Goal: Task Accomplishment & Management: Use online tool/utility

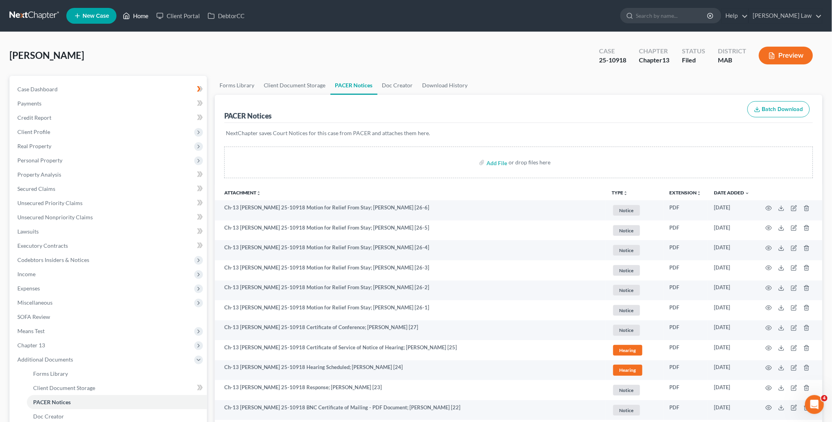
drag, startPoint x: 139, startPoint y: 16, endPoint x: 204, endPoint y: 27, distance: 65.7
click at [139, 16] on link "Home" at bounding box center [136, 16] width 34 height 14
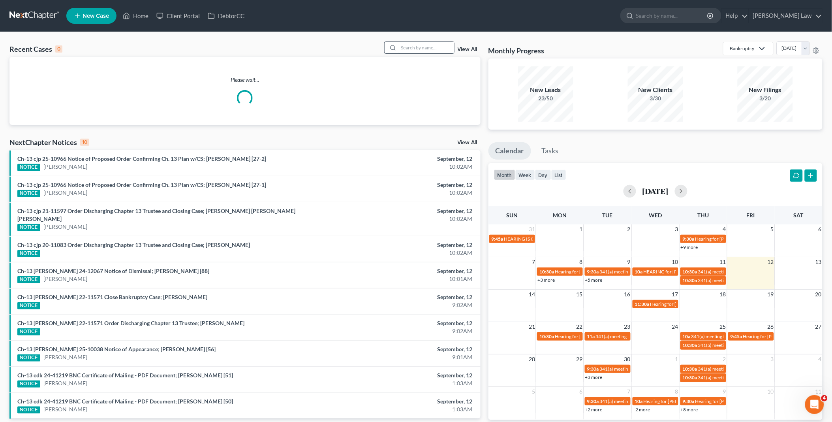
click at [404, 46] on input "search" at bounding box center [426, 47] width 55 height 11
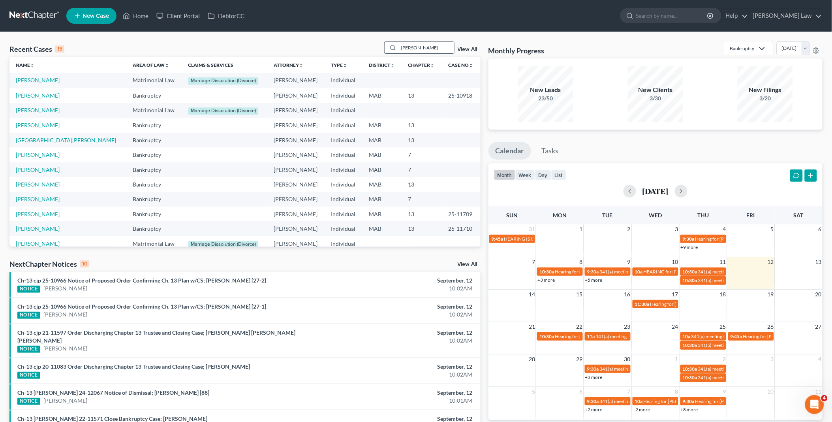
type input "[PERSON_NAME]"
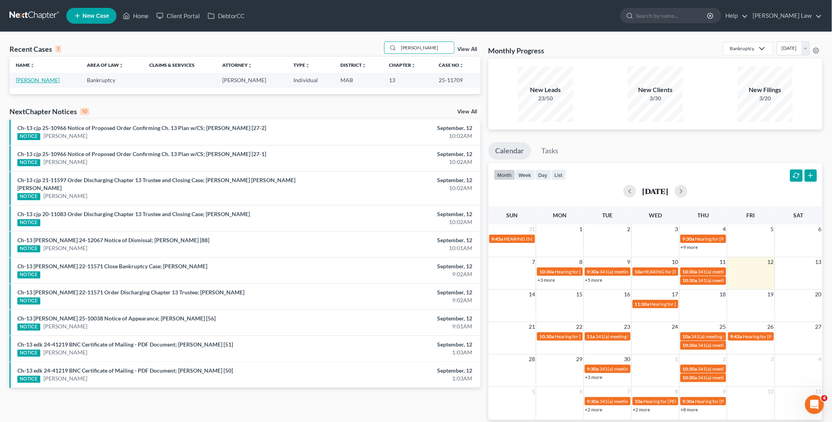
click at [28, 79] on link "[PERSON_NAME]" at bounding box center [38, 80] width 44 height 7
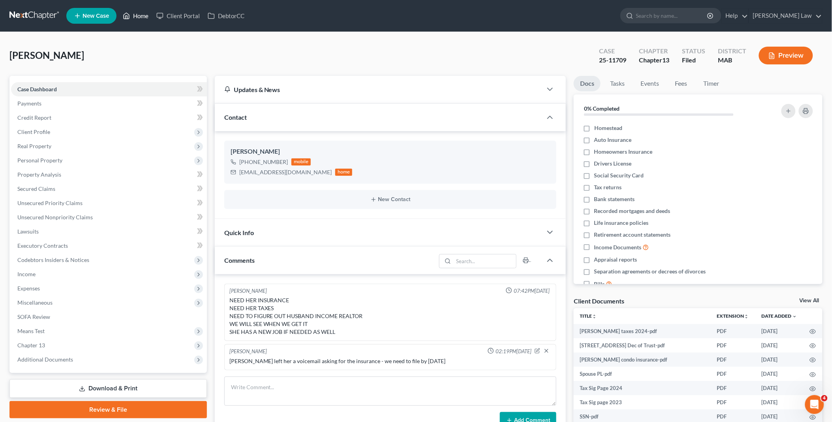
click at [142, 14] on link "Home" at bounding box center [136, 16] width 34 height 14
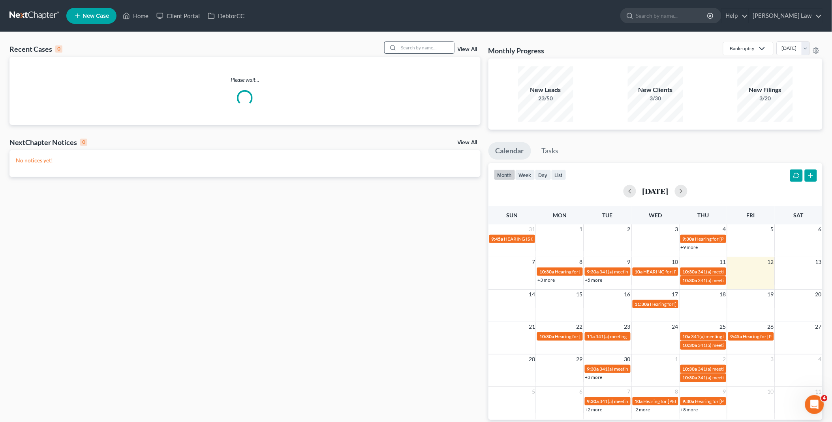
click at [410, 49] on input "search" at bounding box center [426, 47] width 55 height 11
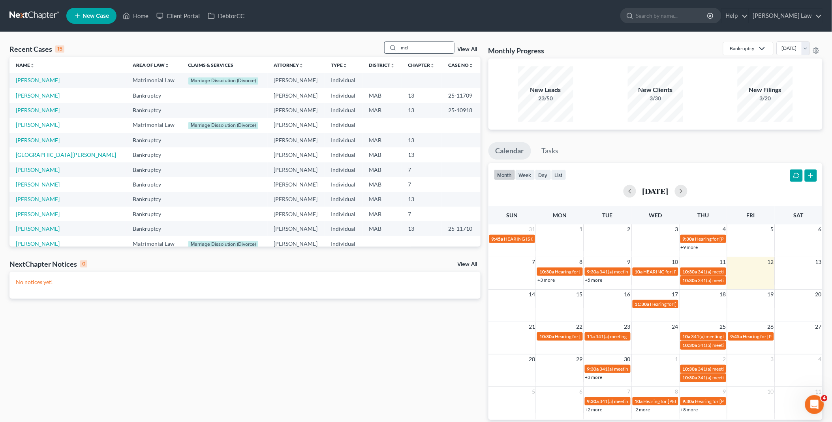
type input "mcl"
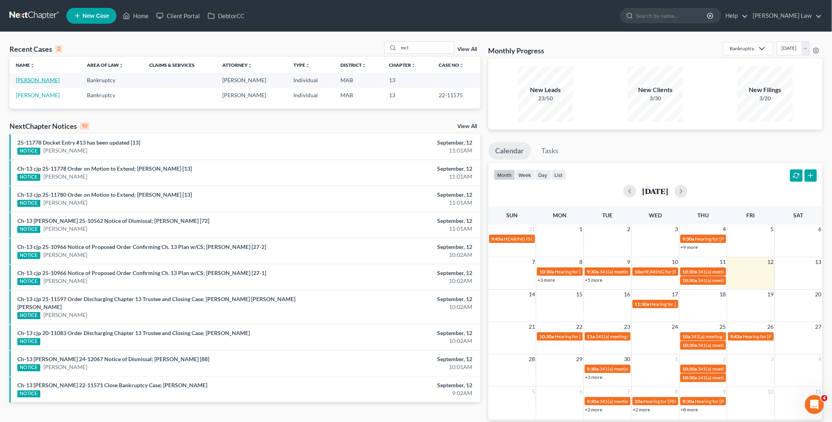
click at [36, 82] on link "[PERSON_NAME]" at bounding box center [38, 80] width 44 height 7
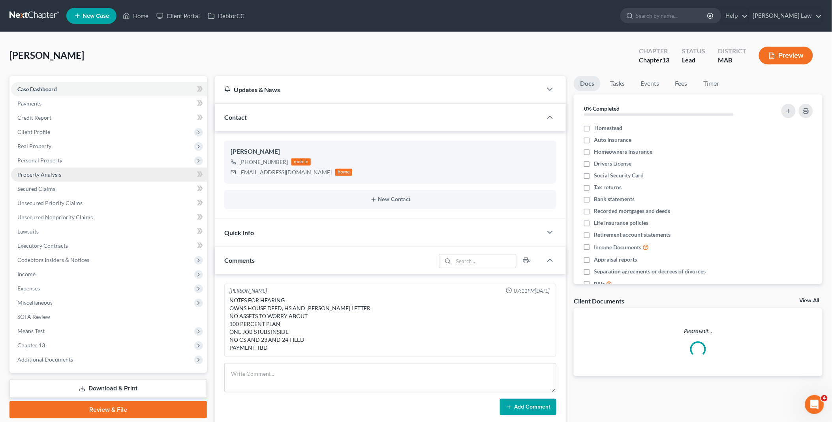
click at [38, 172] on span "Property Analysis" at bounding box center [39, 174] width 44 height 7
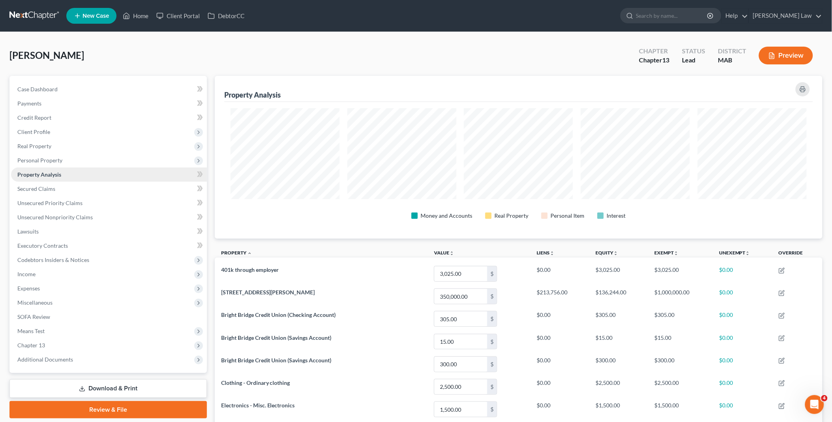
scroll to position [163, 608]
click at [68, 188] on link "Secured Claims" at bounding box center [109, 189] width 196 height 14
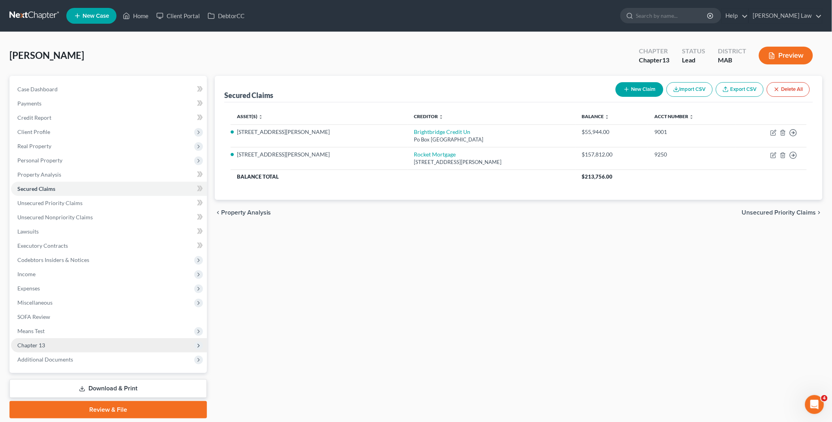
click at [46, 346] on span "Chapter 13" at bounding box center [109, 345] width 196 height 14
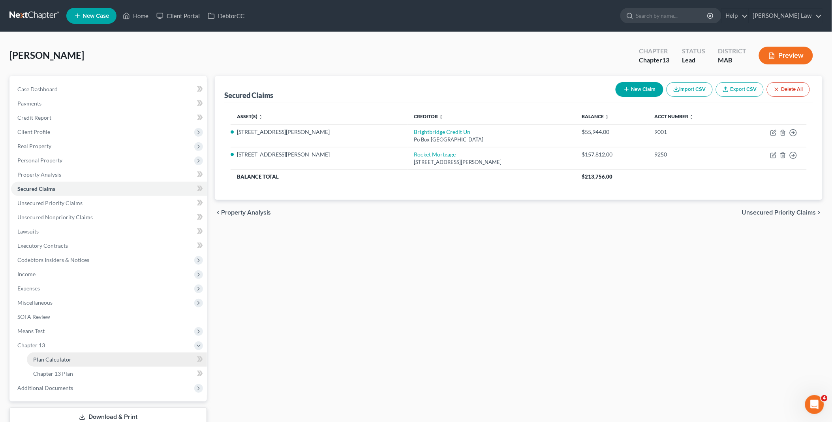
click at [65, 359] on span "Plan Calculator" at bounding box center [52, 359] width 38 height 7
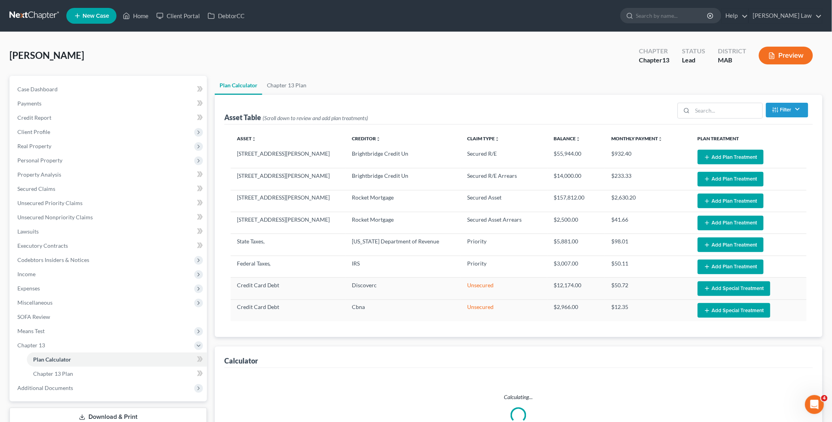
select select "59"
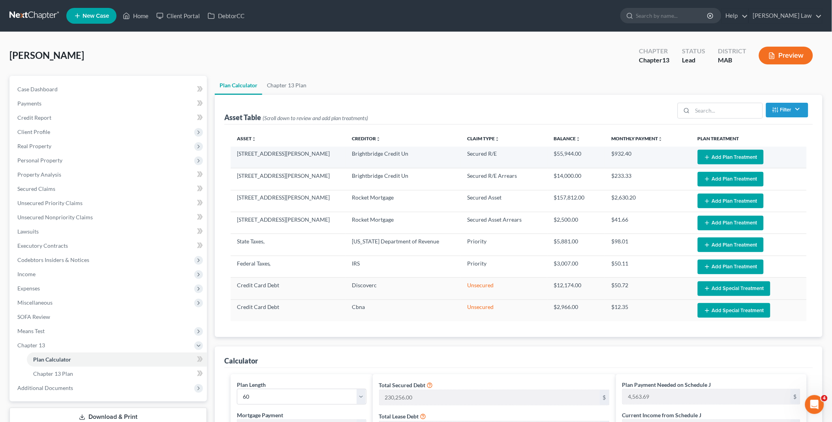
click at [732, 156] on button "Add Plan Treatment" at bounding box center [731, 157] width 66 height 15
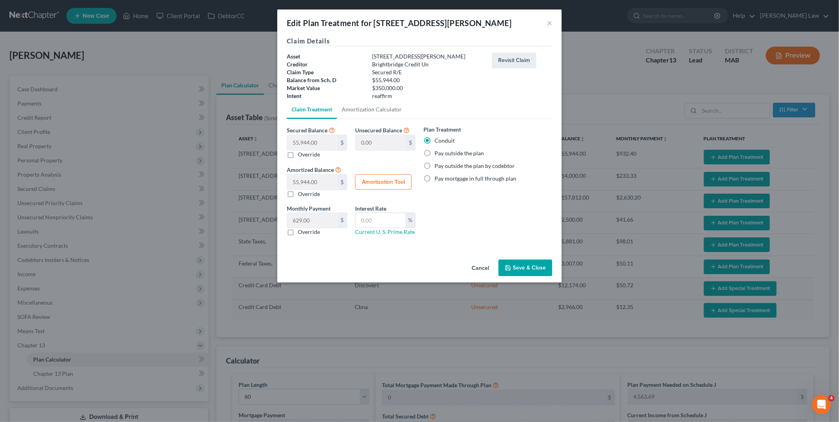
click at [435, 153] on label "Pay outside the plan" at bounding box center [459, 153] width 49 height 8
click at [438, 153] on input "Pay outside the plan" at bounding box center [440, 151] width 5 height 5
radio input "true"
click at [535, 267] on button "Save & Close" at bounding box center [526, 268] width 54 height 17
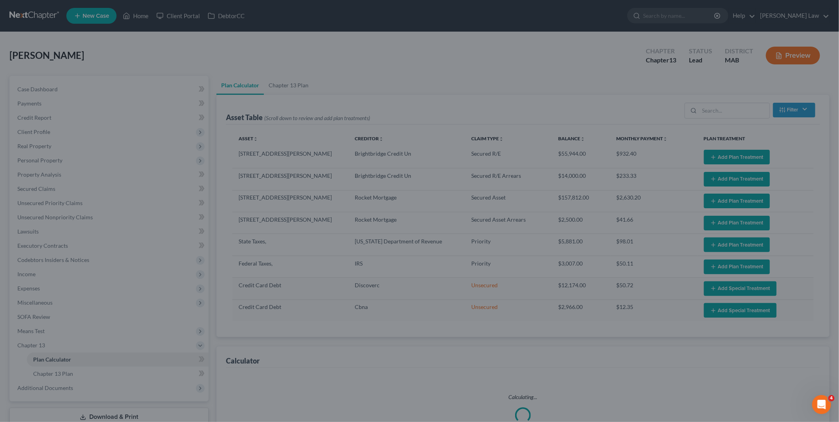
select select "59"
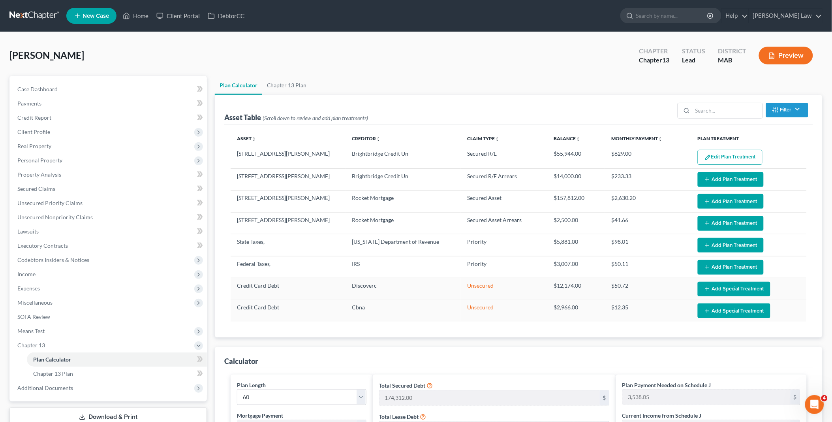
click at [712, 179] on button "Add Plan Treatment" at bounding box center [731, 179] width 66 height 15
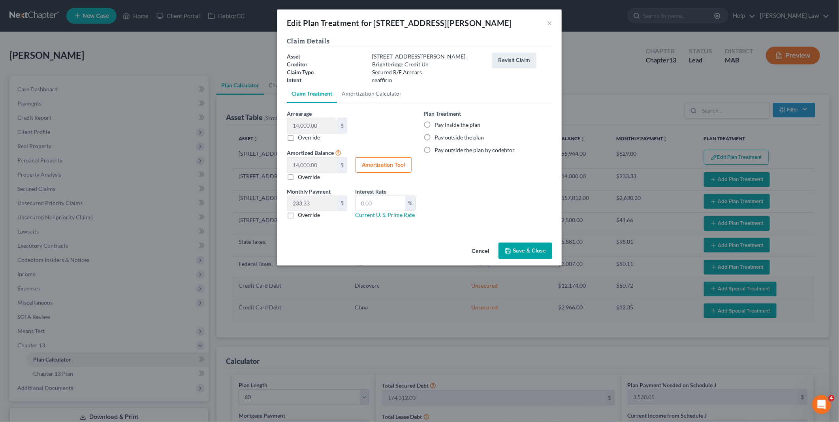
click at [435, 136] on label "Pay outside the plan" at bounding box center [459, 138] width 49 height 8
click at [438, 136] on input "Pay outside the plan" at bounding box center [440, 136] width 5 height 5
radio input "true"
click at [435, 122] on label "Pay inside the plan" at bounding box center [458, 125] width 46 height 8
click at [438, 122] on input "Pay inside the plan" at bounding box center [440, 123] width 5 height 5
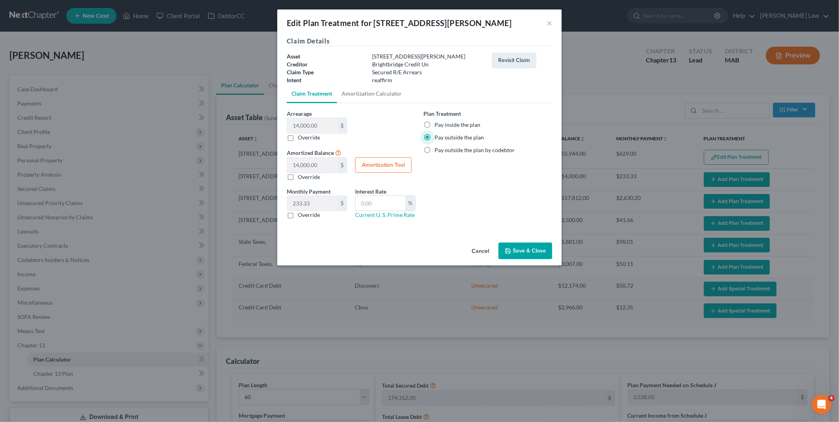
radio input "true"
click at [519, 248] on button "Save & Close" at bounding box center [526, 251] width 54 height 17
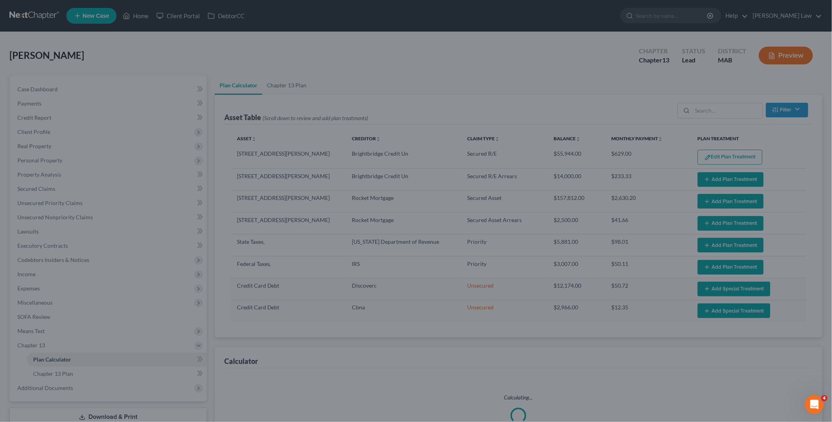
select select "59"
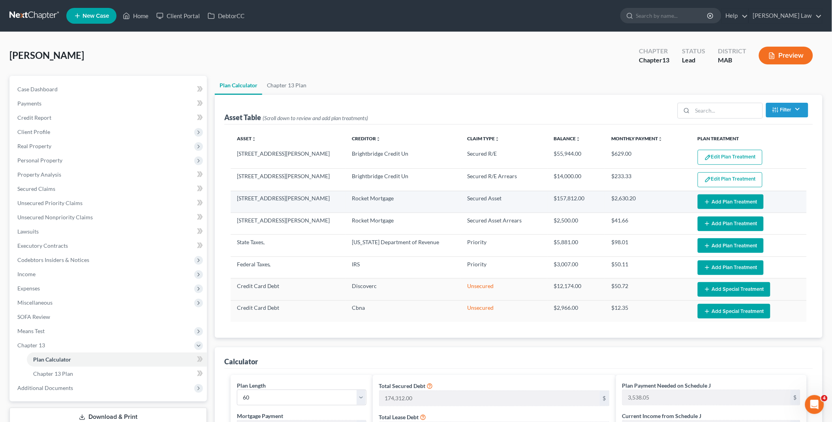
click at [714, 202] on button "Add Plan Treatment" at bounding box center [731, 201] width 66 height 15
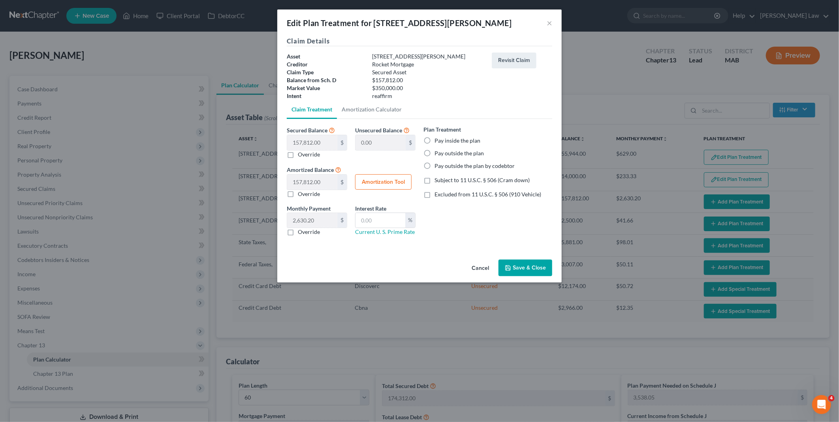
click at [435, 153] on label "Pay outside the plan" at bounding box center [459, 153] width 49 height 8
click at [438, 153] on input "Pay outside the plan" at bounding box center [440, 151] width 5 height 5
radio input "true"
click at [521, 266] on button "Save & Close" at bounding box center [526, 268] width 54 height 17
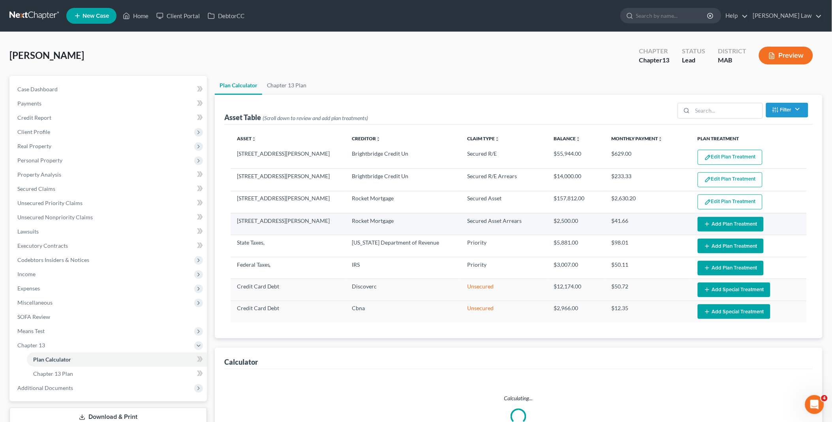
select select "59"
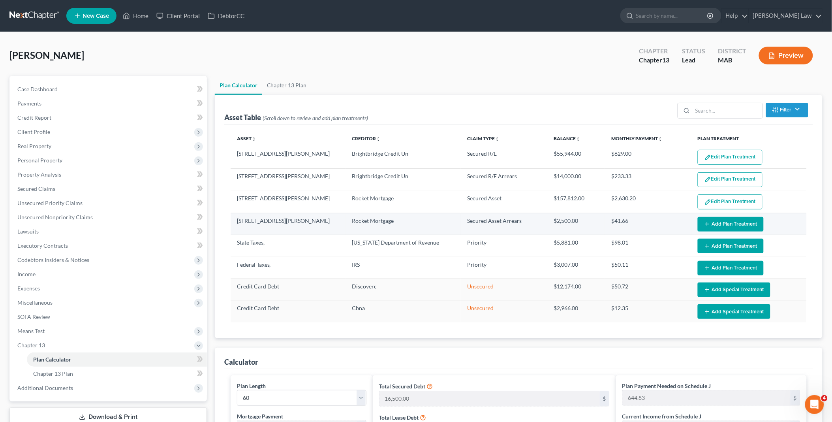
click at [708, 226] on icon "button" at bounding box center [707, 224] width 6 height 6
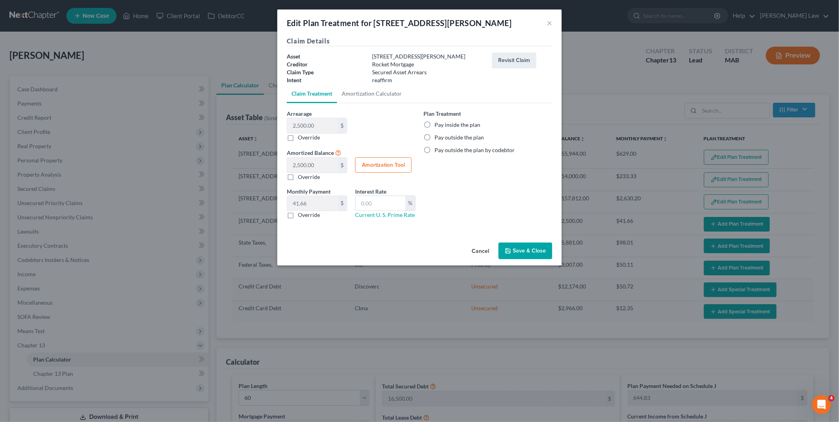
click at [435, 124] on label "Pay inside the plan" at bounding box center [458, 125] width 46 height 8
click at [438, 124] on input "Pay inside the plan" at bounding box center [440, 123] width 5 height 5
radio input "true"
click at [514, 249] on button "Save & Close" at bounding box center [526, 251] width 54 height 17
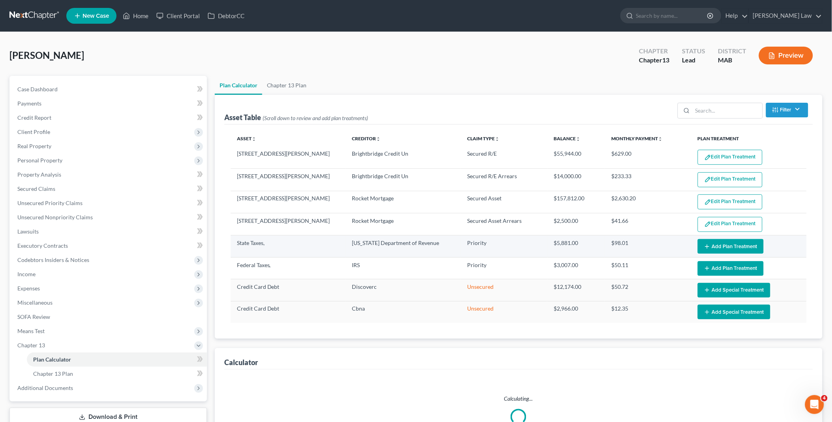
select select "59"
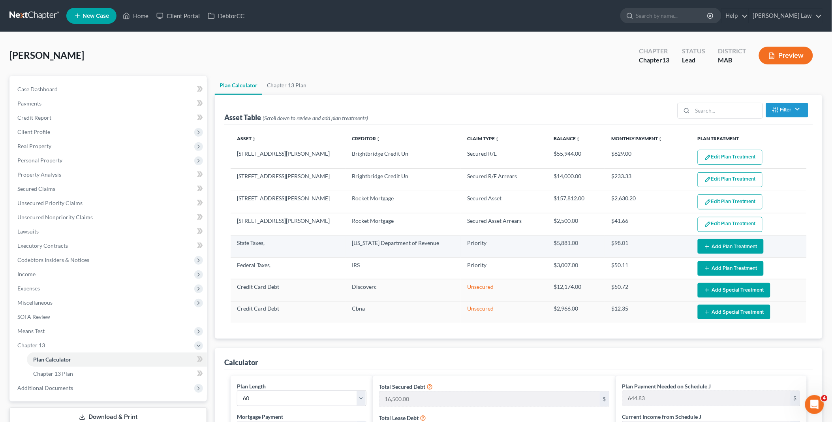
click at [714, 246] on button "Add Plan Treatment" at bounding box center [731, 246] width 66 height 15
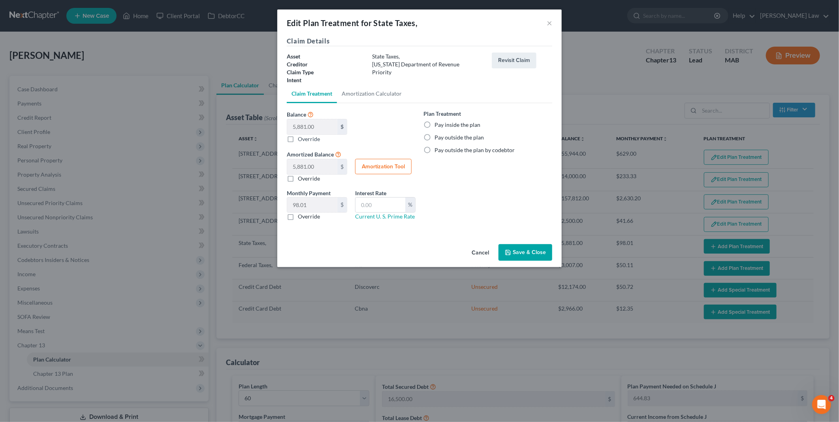
click at [435, 123] on label "Pay inside the plan" at bounding box center [458, 125] width 46 height 8
click at [438, 123] on input "Pay inside the plan" at bounding box center [440, 123] width 5 height 5
radio input "true"
click at [514, 253] on button "Save & Close" at bounding box center [526, 252] width 54 height 17
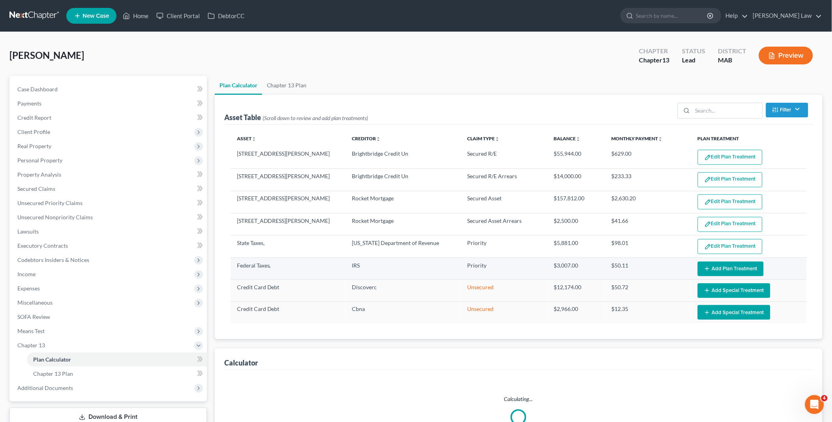
select select "59"
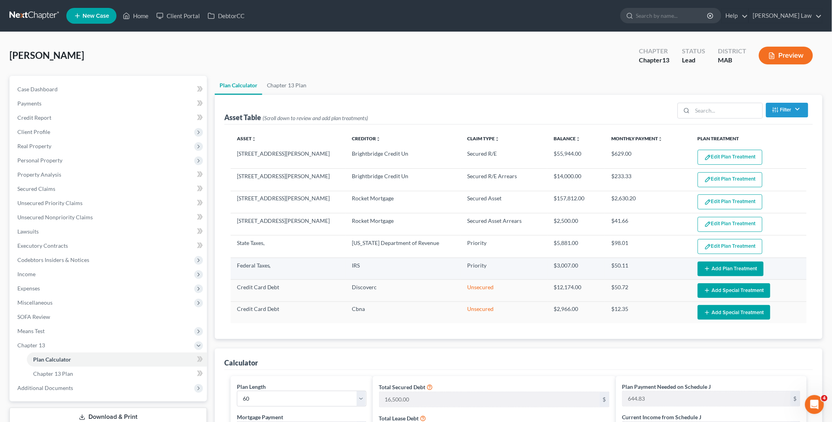
click at [712, 268] on button "Add Plan Treatment" at bounding box center [731, 269] width 66 height 15
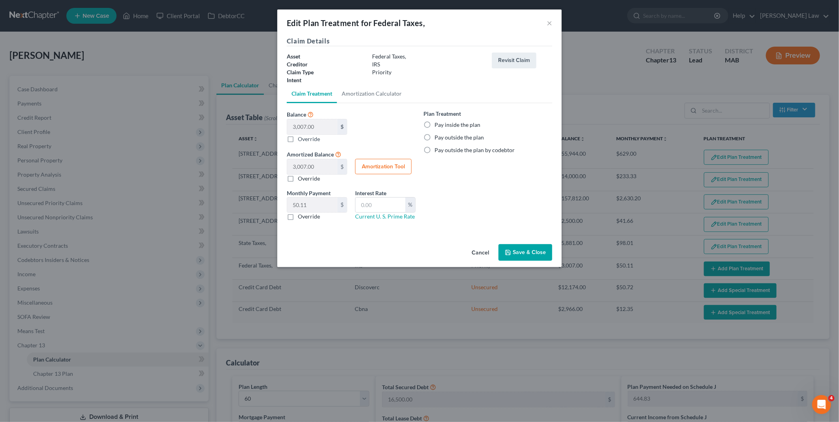
click at [435, 124] on label "Pay inside the plan" at bounding box center [458, 125] width 46 height 8
click at [438, 124] on input "Pay inside the plan" at bounding box center [440, 123] width 5 height 5
radio input "true"
click at [521, 252] on button "Save & Close" at bounding box center [526, 252] width 54 height 17
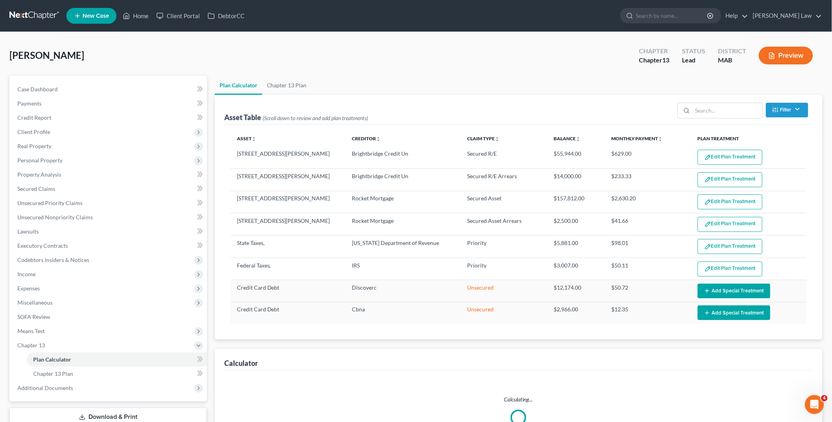
select select "59"
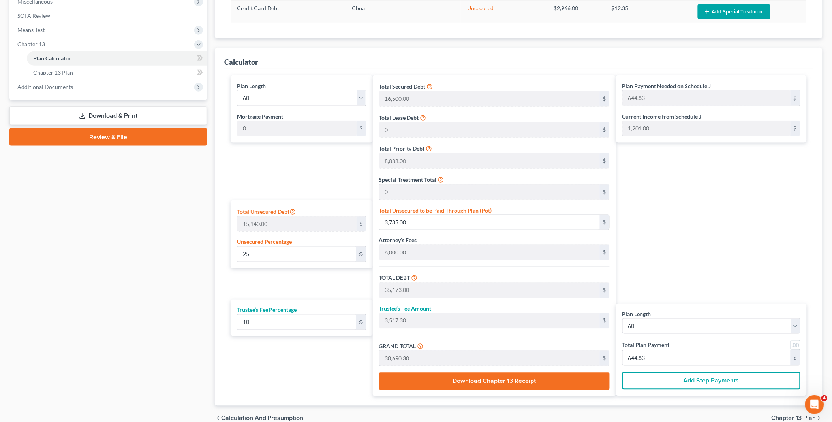
scroll to position [307, 0]
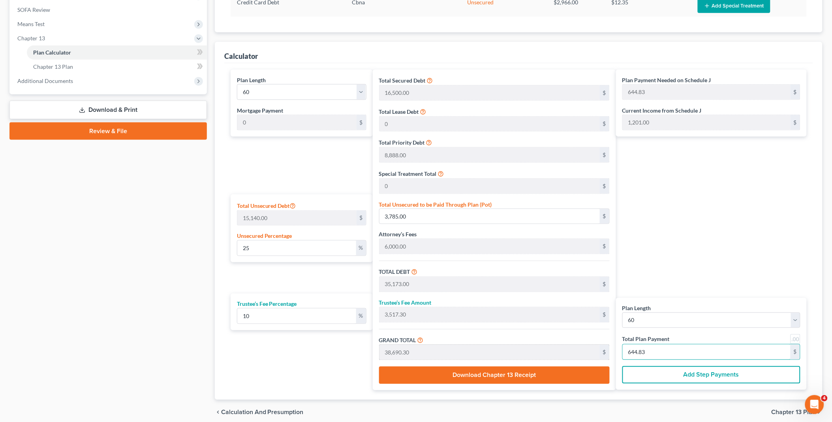
type input "8"
type input "0"
type input "436.36"
type input "43.63"
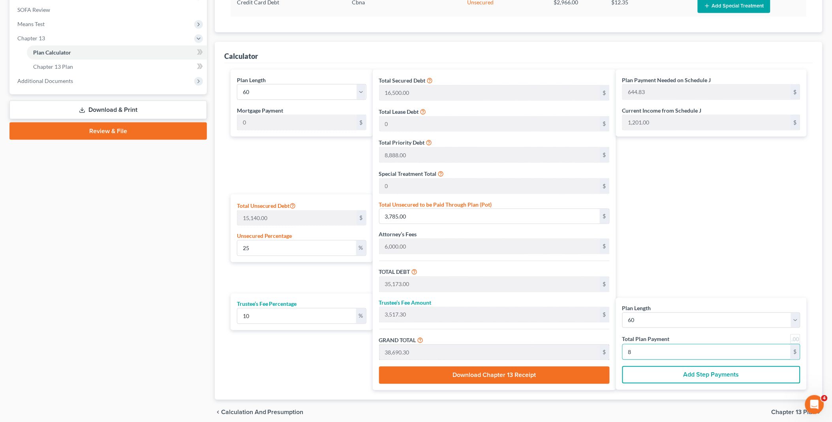
type input "480.00"
type input "4,472.72"
type input "447.27"
type input "4,920.00"
type input "82"
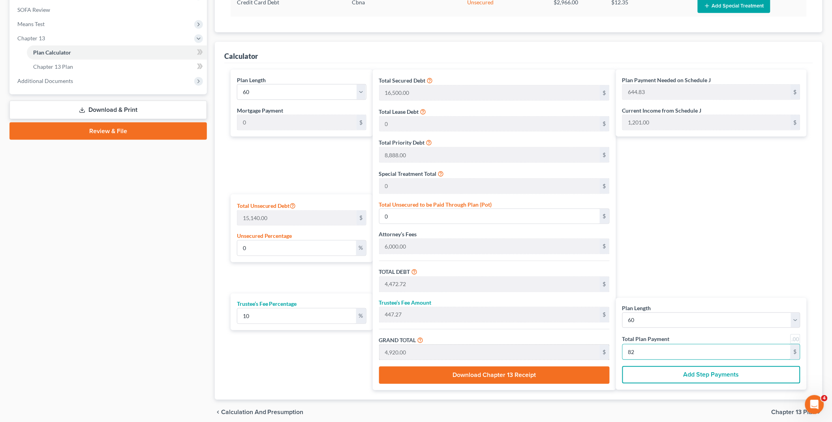
type input "90.27"
type input "13,666.54"
type input "45,054.54"
type input "4,505.45"
type input "49,560.00"
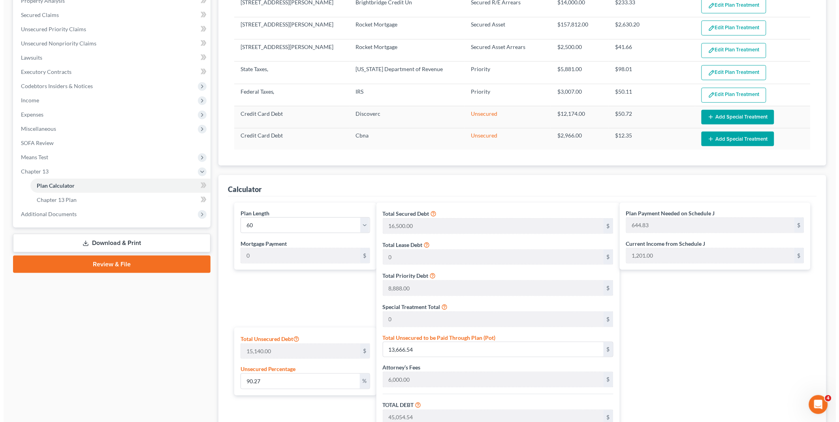
scroll to position [0, 0]
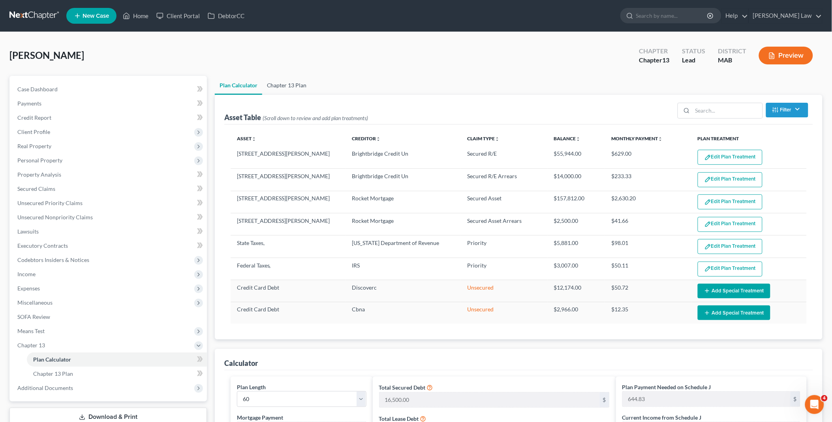
type input "826.00"
click at [286, 85] on link "Chapter 13 Plan" at bounding box center [286, 85] width 49 height 19
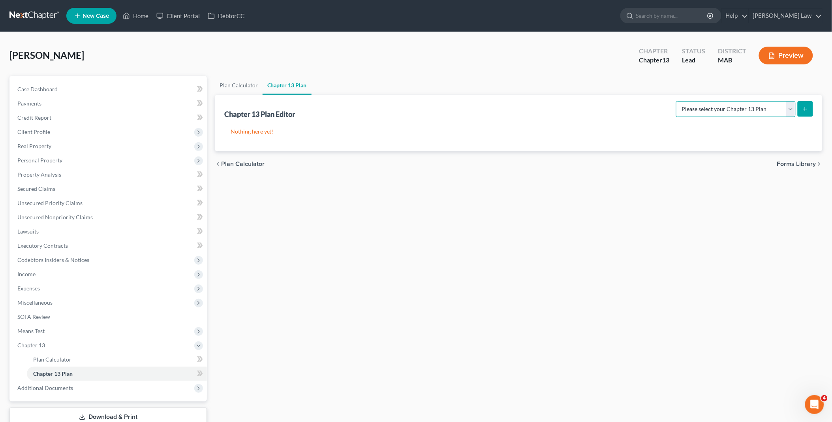
click at [793, 113] on select "Please select your Chapter 13 Plan District of [US_STATE] - Effective [DATE] Na…" at bounding box center [736, 109] width 120 height 16
select select "0"
click at [676, 101] on select "Please select your Chapter 13 Plan District of [US_STATE] - Effective [DATE] Na…" at bounding box center [736, 109] width 120 height 16
click at [807, 108] on icon "submit" at bounding box center [805, 109] width 6 height 6
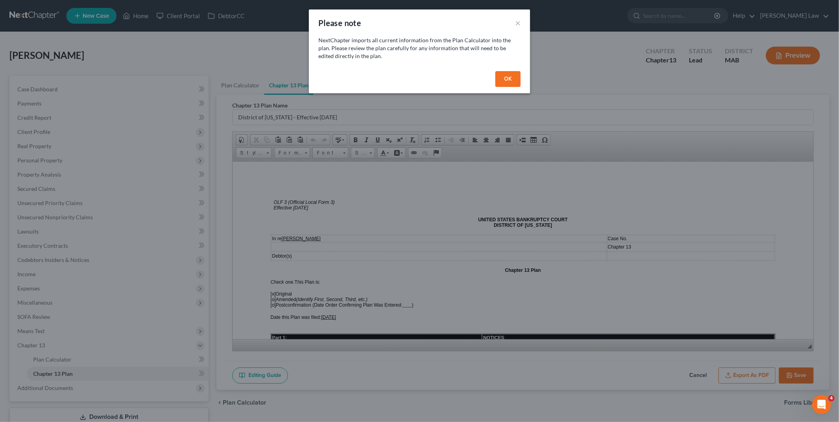
click at [509, 78] on button "OK" at bounding box center [507, 79] width 25 height 16
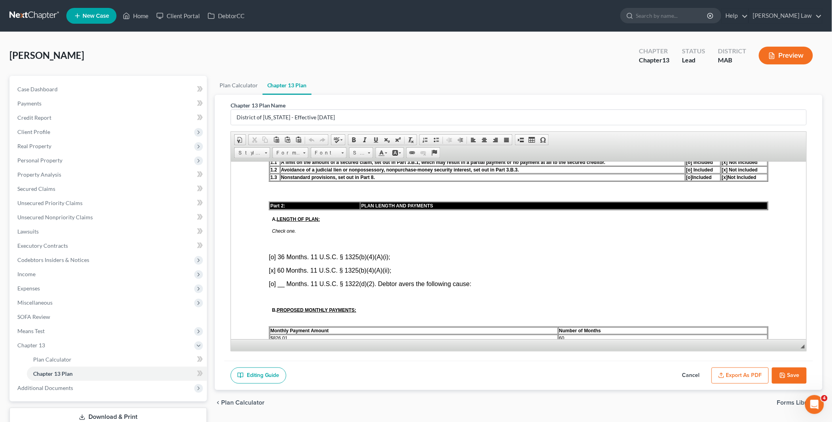
scroll to position [351, 0]
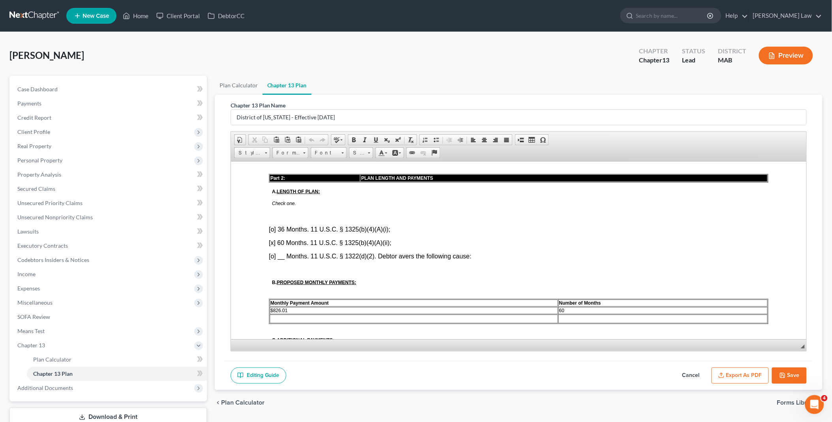
click at [293, 307] on td "$826.01" at bounding box center [413, 310] width 288 height 7
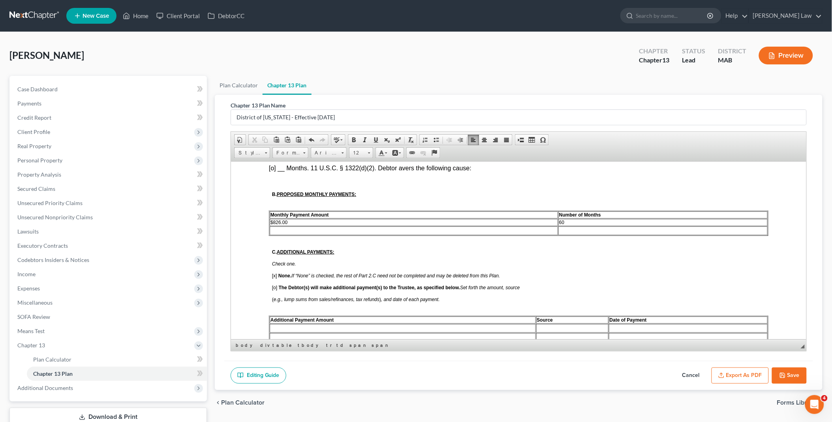
scroll to position [483, 0]
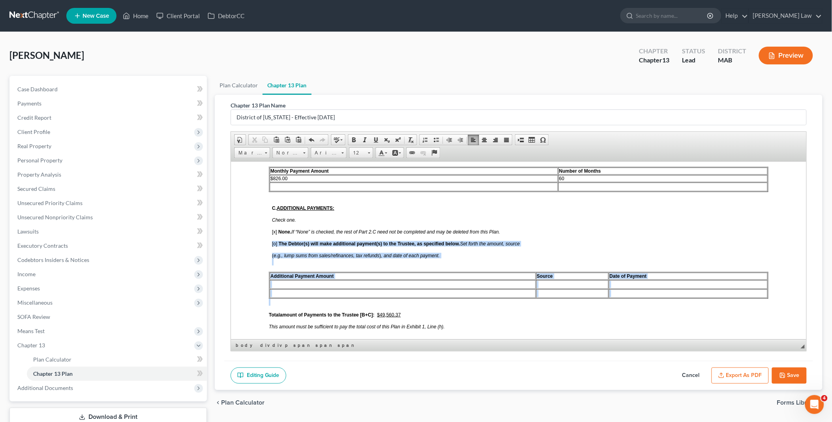
drag, startPoint x: 266, startPoint y: 232, endPoint x: 269, endPoint y: 287, distance: 55.4
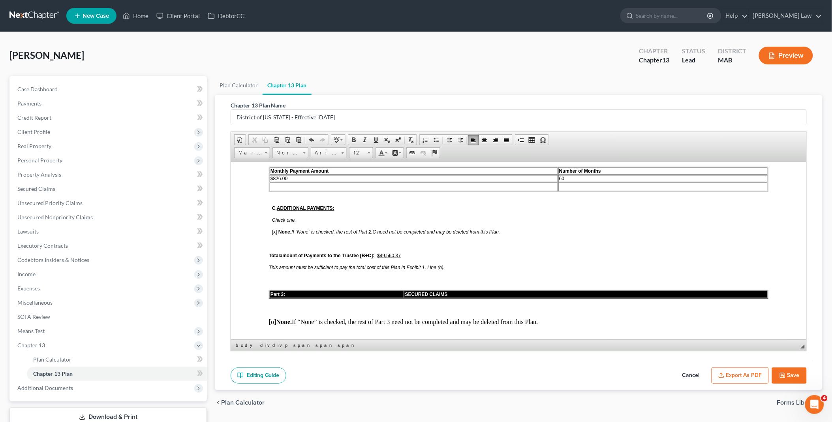
click at [396, 252] on u "$49,560.37" at bounding box center [389, 255] width 24 height 6
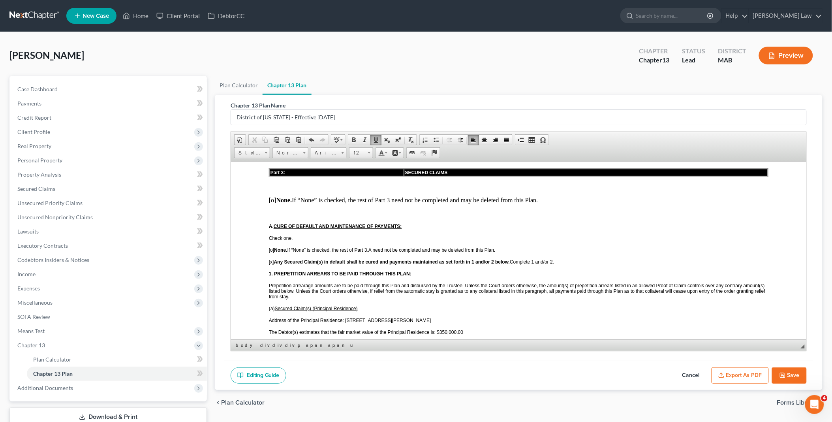
scroll to position [614, 0]
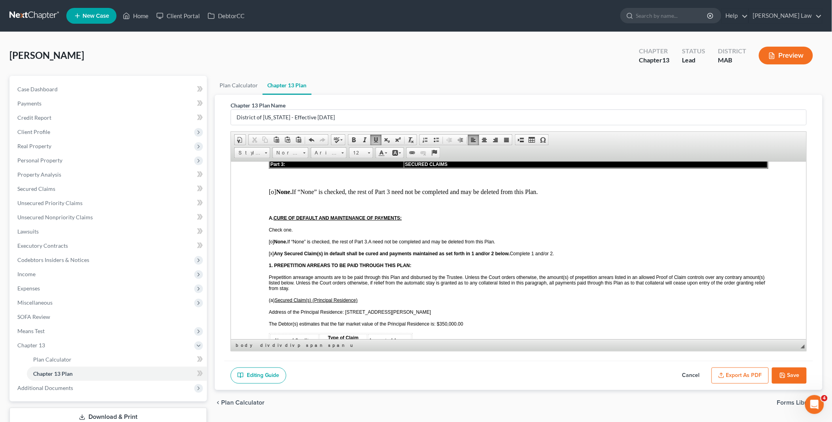
click at [378, 309] on span "Address of the Principal Residence: [STREET_ADDRESS][PERSON_NAME]" at bounding box center [350, 312] width 162 height 6
click at [384, 309] on p "Address of the Principal Residence: [STREET_ADDRESS][PERSON_NAME]" at bounding box center [519, 312] width 500 height 6
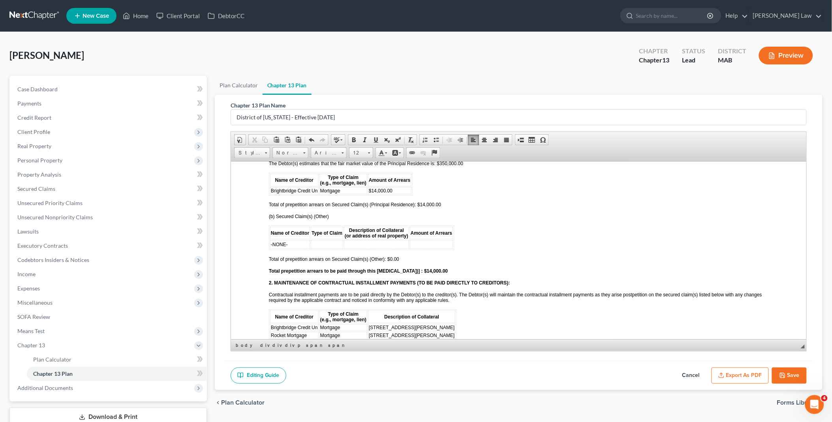
scroll to position [790, 0]
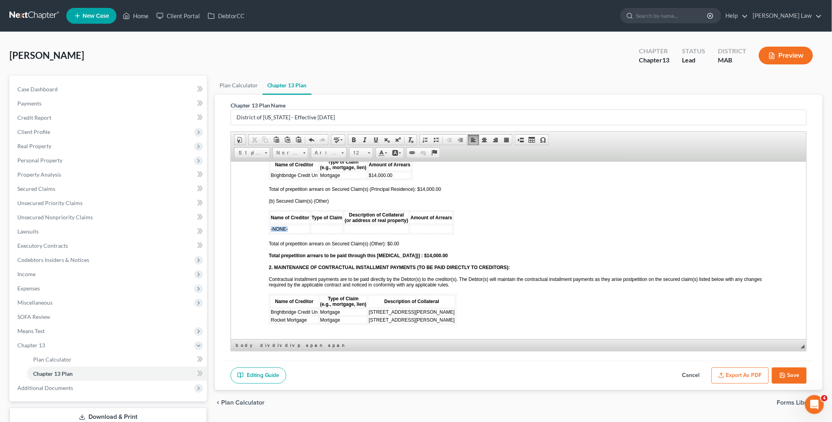
drag, startPoint x: 289, startPoint y: 209, endPoint x: 269, endPoint y: 208, distance: 20.2
click at [270, 224] on td "-NONE-" at bounding box center [290, 228] width 40 height 9
click at [349, 224] on td at bounding box center [342, 228] width 32 height 9
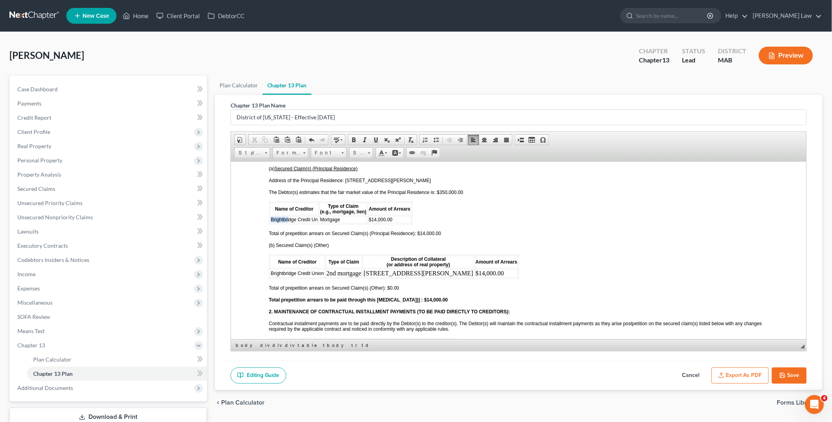
drag, startPoint x: 271, startPoint y: 202, endPoint x: 288, endPoint y: 203, distance: 17.0
click at [288, 217] on span "Brightbridge Credit Un" at bounding box center [294, 220] width 47 height 6
click at [362, 217] on span "$14,000.00" at bounding box center [372, 220] width 24 height 6
click at [419, 230] on span "Total of prepetition arrears on Secured Claim(s) (Principal Residence): $14,000…" at bounding box center [355, 233] width 172 height 6
click at [390, 285] on span "Total of prepetition arrears on Secured Claim(s) (Other): $0.00" at bounding box center [334, 288] width 130 height 6
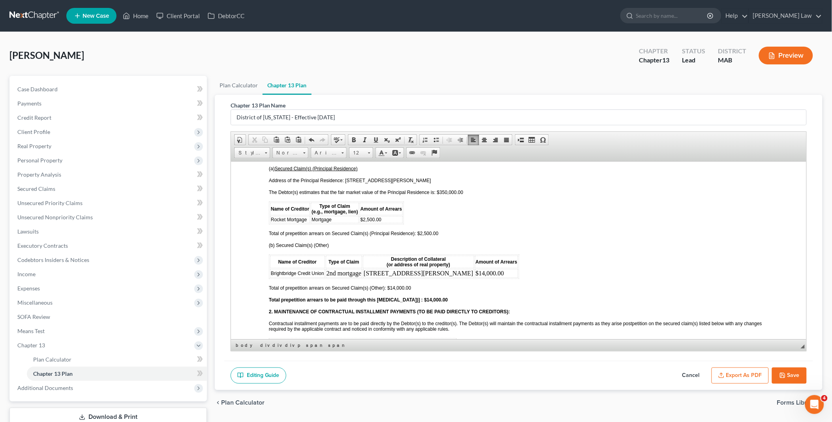
click at [417, 297] on strong "Total prepetition arrears to be paid through this [MEDICAL_DATA])] : $14,000.00" at bounding box center [358, 300] width 179 height 6
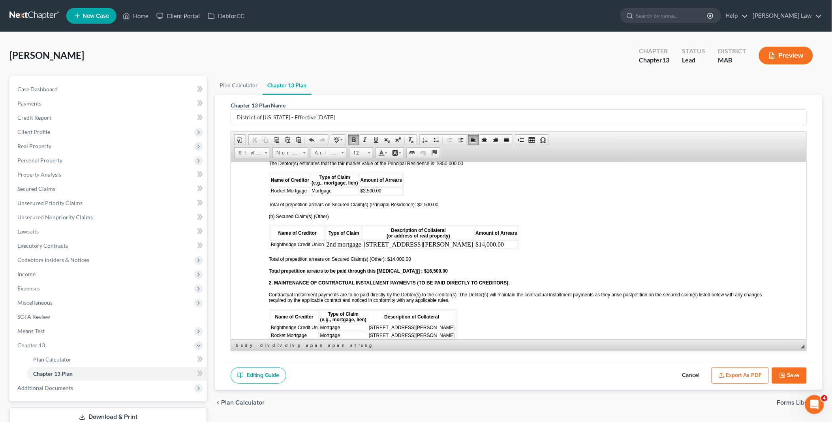
scroll to position [790, 0]
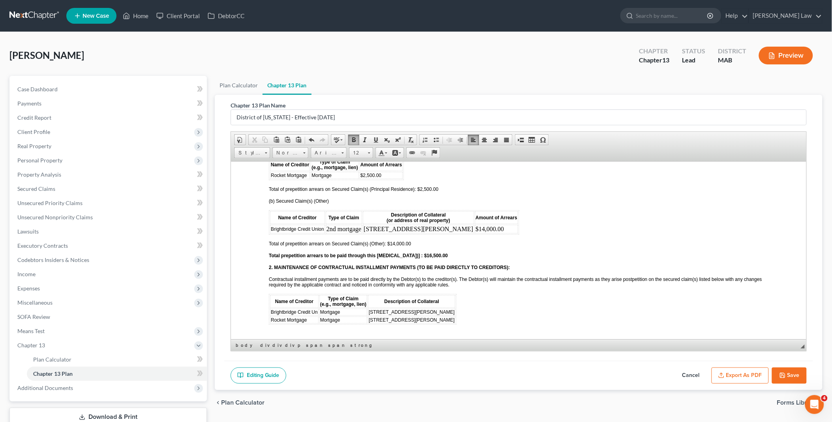
click at [320, 309] on span "Mortgage" at bounding box center [330, 312] width 20 height 6
click at [320, 317] on span "Mortgage" at bounding box center [330, 320] width 20 height 6
drag, startPoint x: 271, startPoint y: 298, endPoint x: 295, endPoint y: 299, distance: 24.2
click at [295, 317] on span "Rocket Mortgage" at bounding box center [289, 320] width 36 height 6
click at [271, 309] on span "Brightbridge Credit Un" at bounding box center [294, 312] width 47 height 6
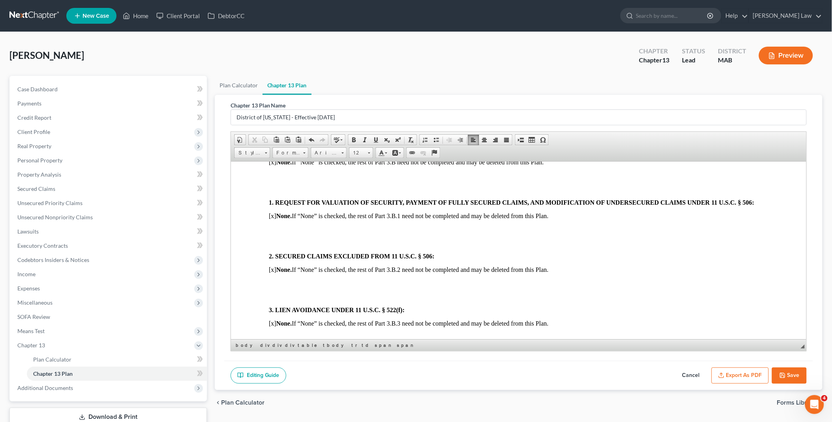
scroll to position [1009, 0]
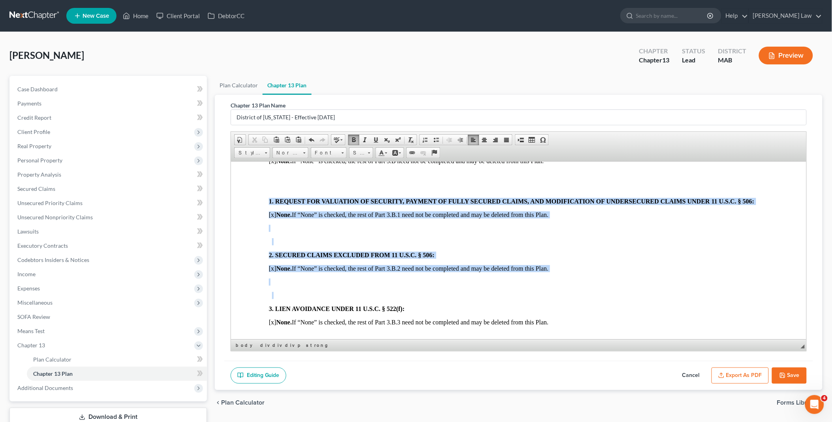
drag, startPoint x: 259, startPoint y: 182, endPoint x: 268, endPoint y: 286, distance: 103.9
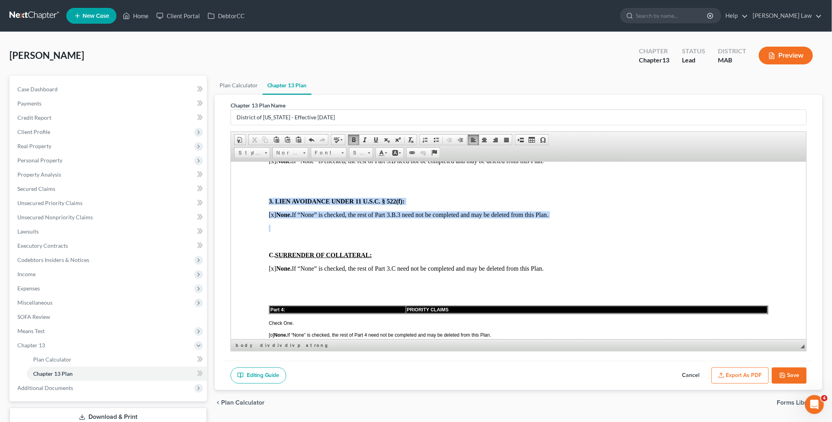
drag, startPoint x: 262, startPoint y: 182, endPoint x: 264, endPoint y: 209, distance: 27.7
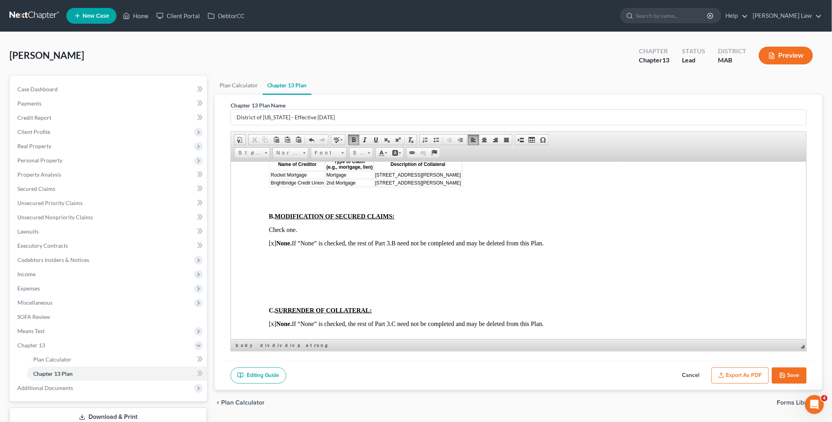
scroll to position [922, 0]
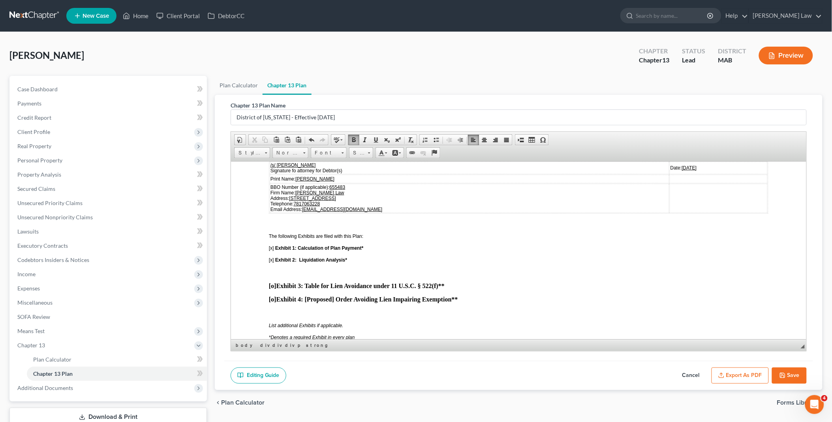
scroll to position [1931, 0]
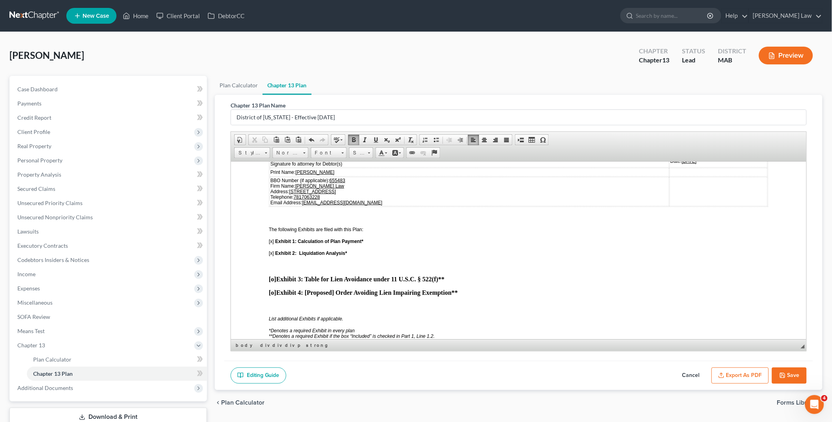
click at [377, 358] on span "____" at bounding box center [380, 361] width 11 height 6
click at [520, 140] on span at bounding box center [521, 140] width 6 height 6
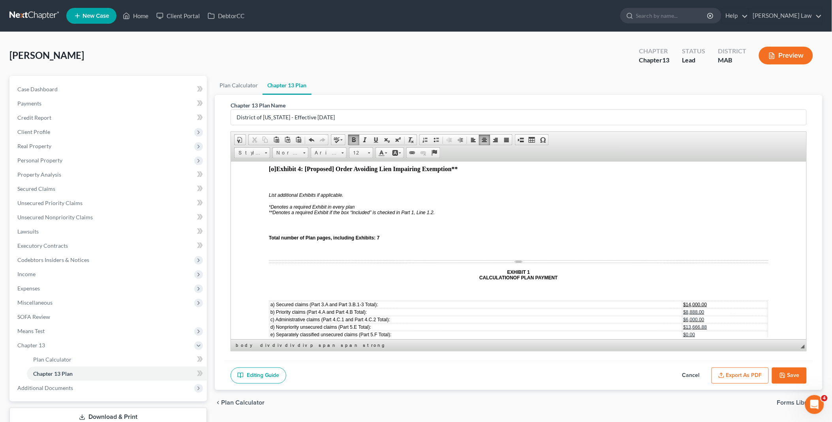
scroll to position [2063, 0]
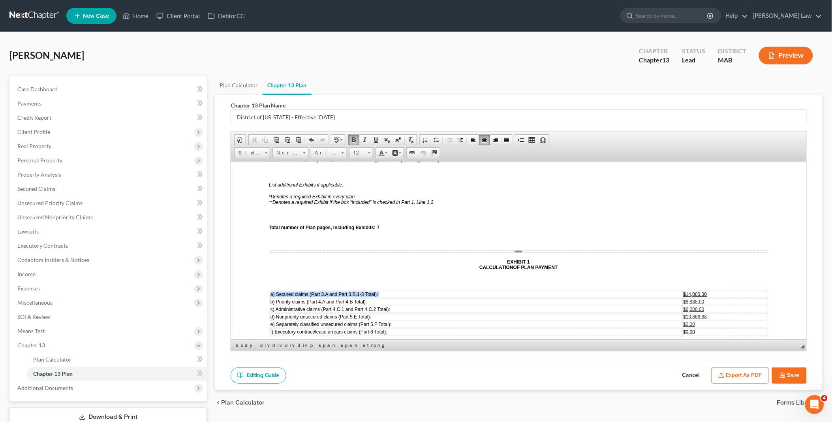
drag, startPoint x: 681, startPoint y: 245, endPoint x: 725, endPoint y: 242, distance: 44.7
click at [684, 291] on span "$14,000.00" at bounding box center [696, 294] width 24 height 6
drag, startPoint x: 682, startPoint y: 290, endPoint x: 719, endPoint y: 288, distance: 38.0
click at [719, 335] on td "$42,554.88" at bounding box center [725, 338] width 85 height 7
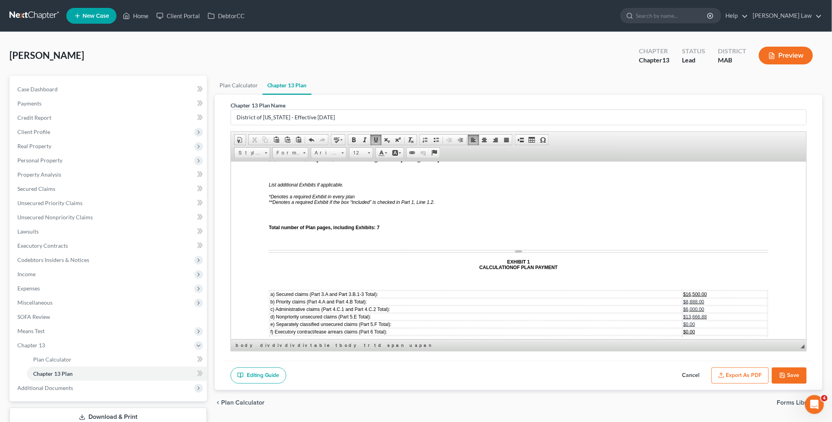
click at [684, 344] on span "$47,283.20" at bounding box center [696, 347] width 24 height 6
click at [693, 351] on span "$826.01" at bounding box center [692, 354] width 17 height 6
click at [693, 358] on td "$826" at bounding box center [725, 361] width 85 height 7
click at [687, 314] on span "$13,666.88" at bounding box center [696, 317] width 24 height 6
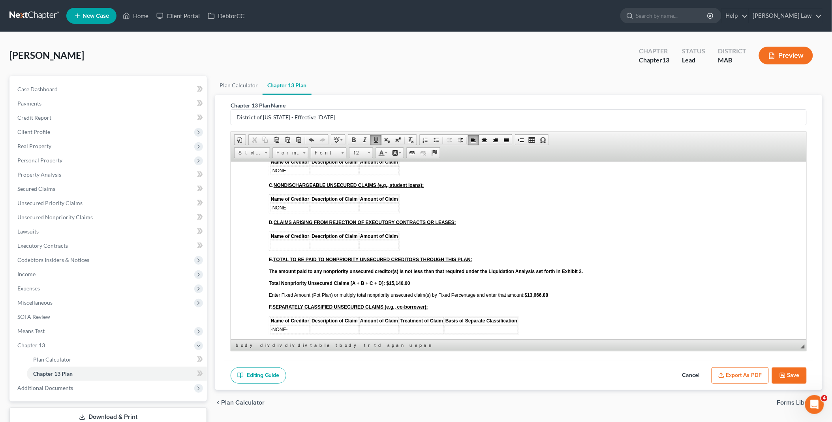
scroll to position [1448, 0]
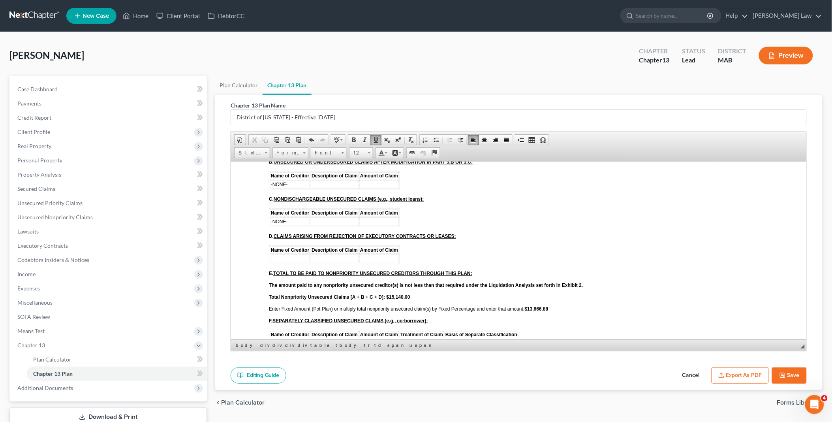
click at [535, 306] on strong "$13,666.88" at bounding box center [537, 309] width 24 height 6
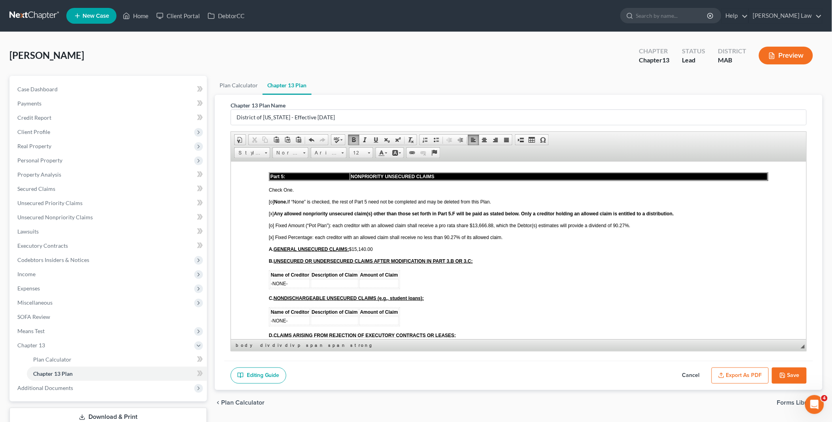
scroll to position [1317, 0]
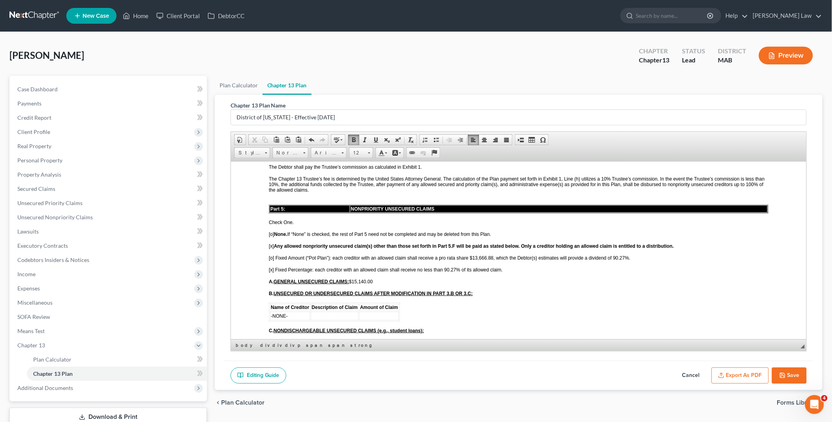
click at [612, 255] on span "[o] Fixed Amount (“Pot Plan”): each creditor with an allowed claim shall receiv…" at bounding box center [450, 258] width 362 height 6
click at [479, 255] on span "[o] Fixed Amount (“Pot Plan”): each creditor with an allowed claim shall receiv…" at bounding box center [448, 258] width 358 height 6
click at [271, 255] on span "[o] Fixed Amount (“Pot Plan”): each creditor with an allowed claim shall receiv…" at bounding box center [448, 258] width 358 height 6
click at [270, 267] on span "[x] Fixed Percentage: each creditor with an allowed claim shall receive no less…" at bounding box center [386, 270] width 234 height 6
click at [444, 267] on span "[ ] Fixed Percentage: each creditor with an allowed claim shall receive no less…" at bounding box center [385, 270] width 232 height 6
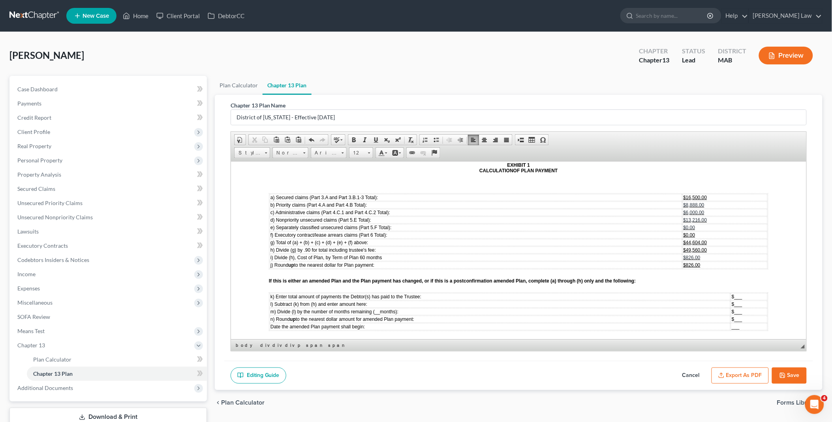
scroll to position [2239, 0]
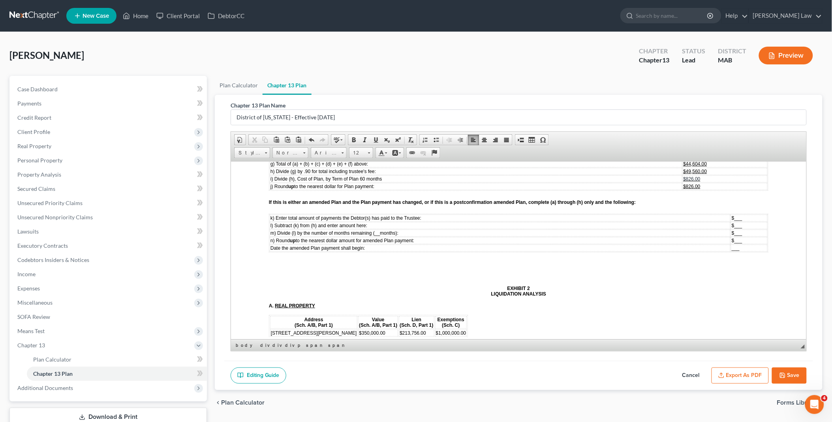
drag, startPoint x: 524, startPoint y: 138, endPoint x: 521, endPoint y: 141, distance: 4.2
click at [524, 138] on link "Insert Page Break for Printing" at bounding box center [521, 140] width 11 height 10
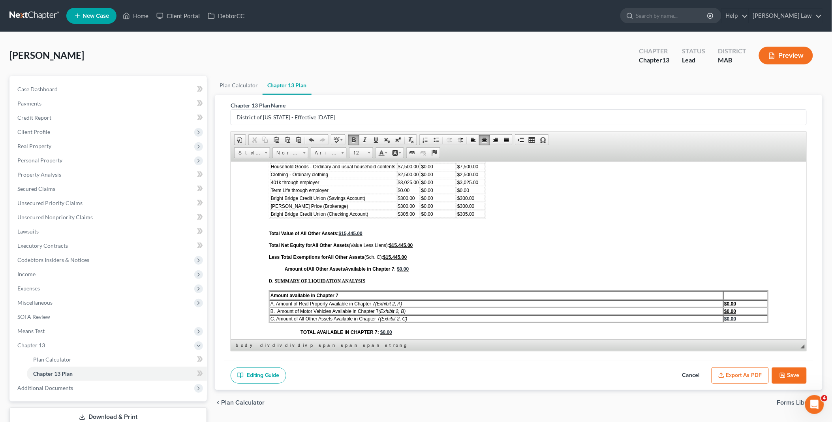
scroll to position [2546, 0]
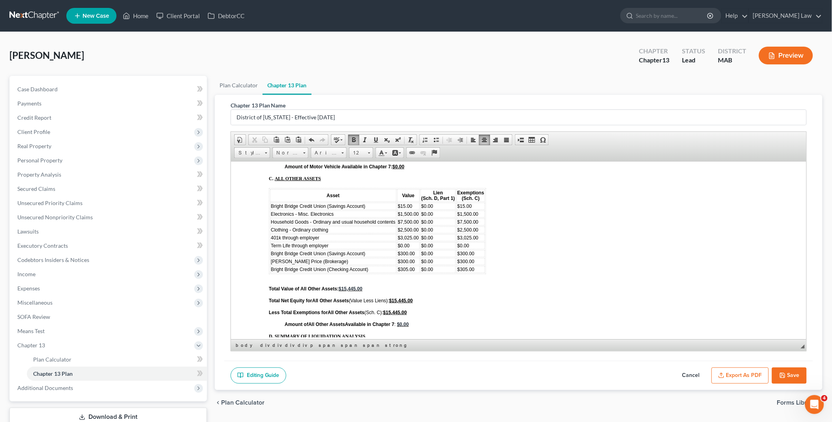
click at [784, 373] on icon "button" at bounding box center [783, 375] width 6 height 6
select select "0"
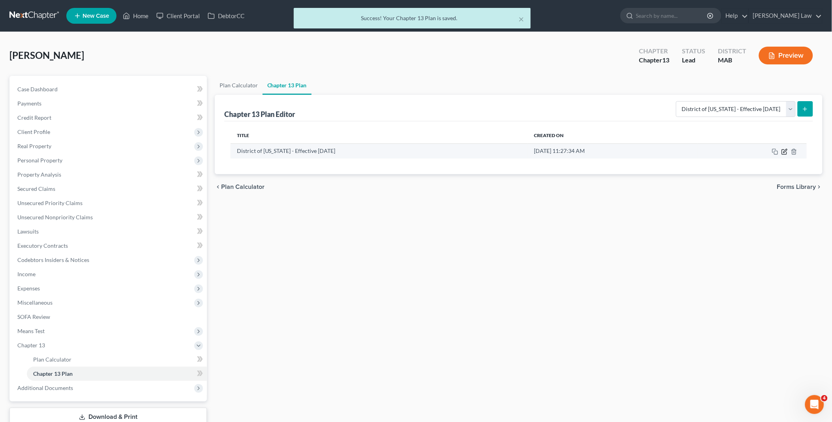
click at [785, 152] on icon "button" at bounding box center [786, 151] width 4 height 4
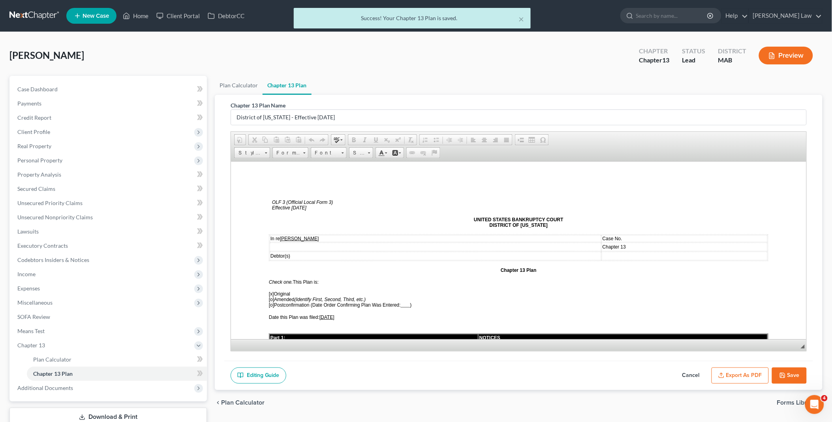
scroll to position [0, 0]
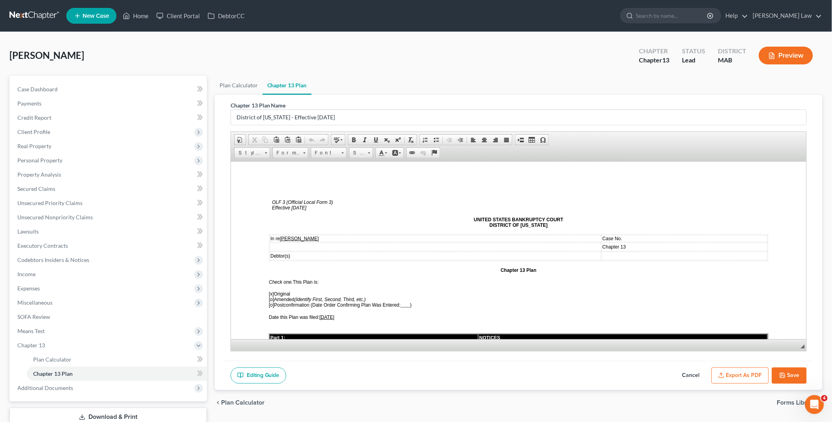
click at [738, 371] on button "Export as PDF" at bounding box center [740, 375] width 57 height 17
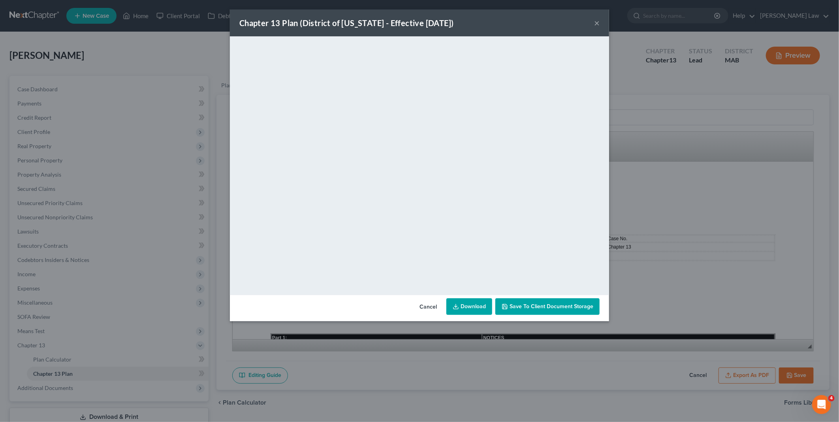
click at [471, 305] on link "Download" at bounding box center [469, 306] width 46 height 17
click at [432, 304] on button "Cancel" at bounding box center [428, 307] width 30 height 16
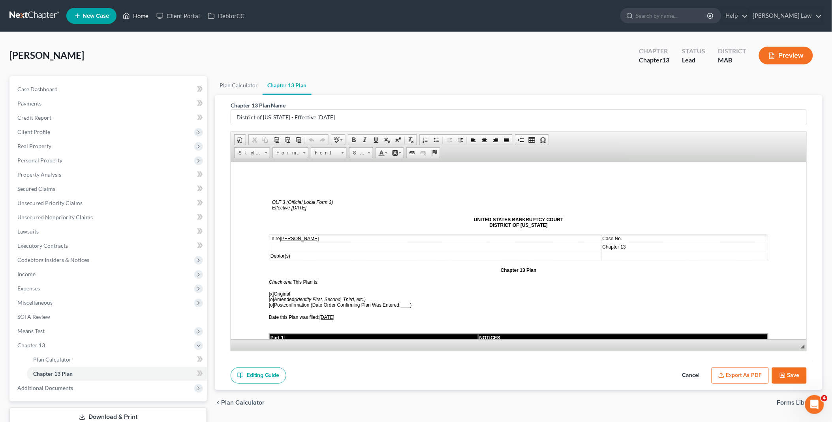
click at [143, 15] on link "Home" at bounding box center [136, 16] width 34 height 14
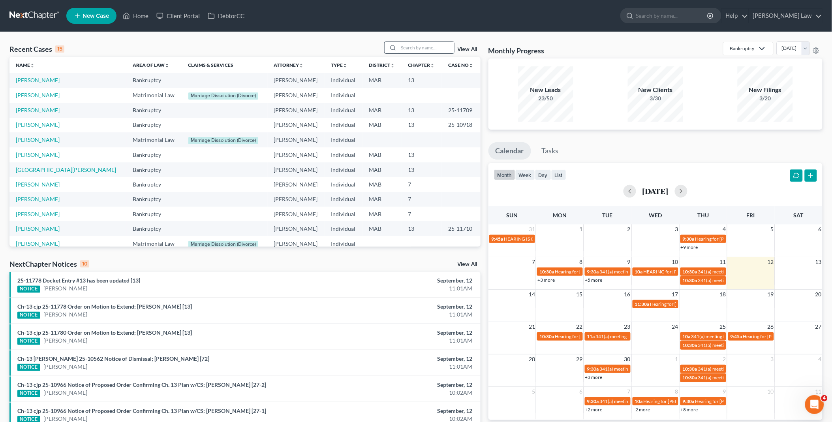
click at [412, 45] on input "search" at bounding box center [426, 47] width 55 height 11
type input "[PERSON_NAME]"
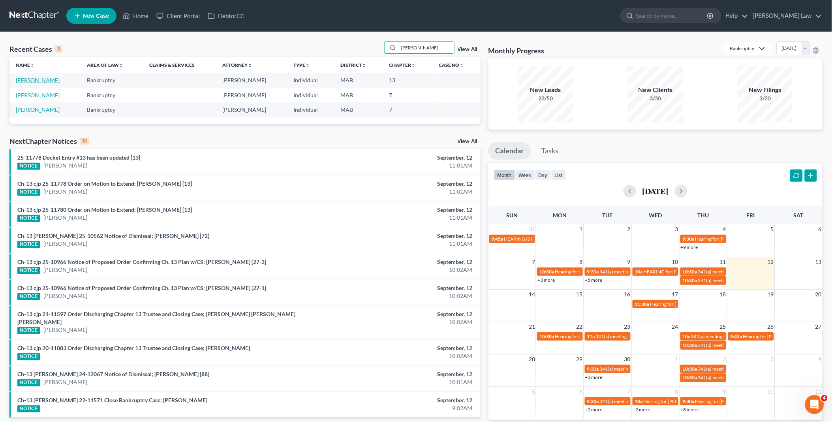
click at [43, 81] on link "[PERSON_NAME]" at bounding box center [38, 80] width 44 height 7
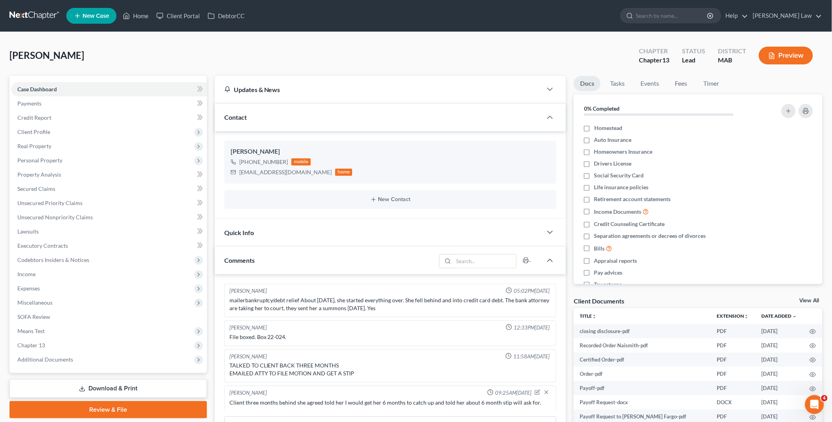
scroll to position [60, 0]
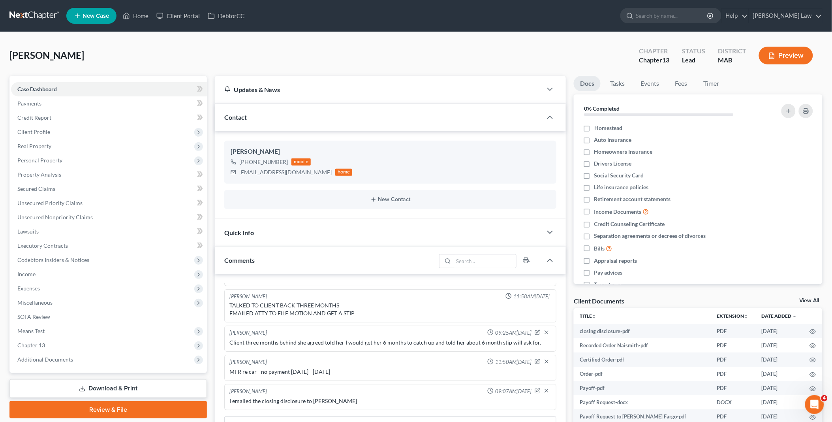
click at [810, 299] on link "View All" at bounding box center [810, 301] width 20 height 6
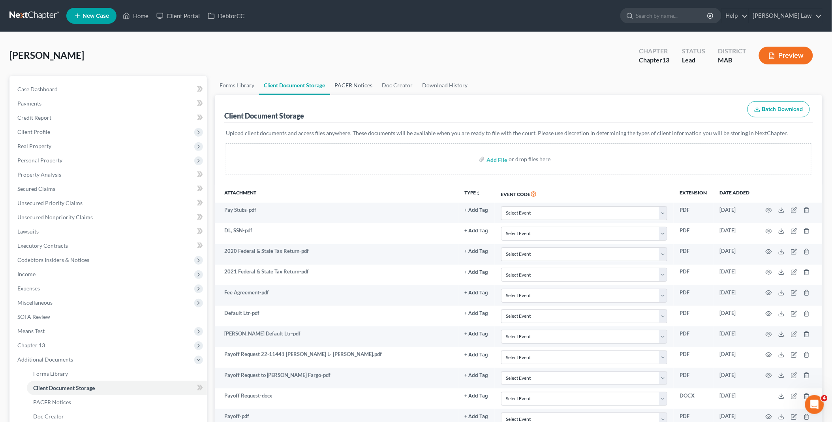
click at [348, 80] on link "PACER Notices" at bounding box center [353, 85] width 47 height 19
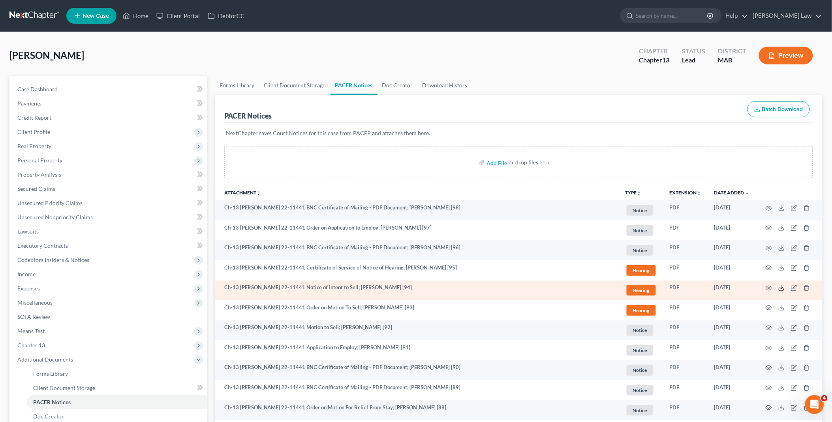
click at [782, 286] on icon at bounding box center [782, 288] width 6 height 6
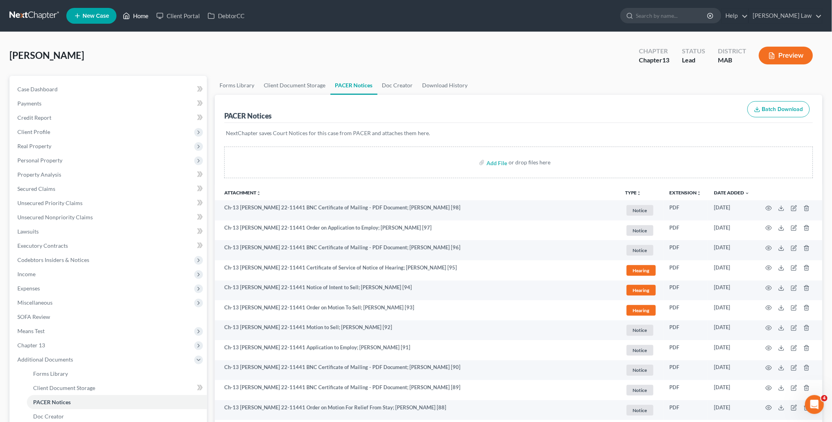
click at [137, 15] on link "Home" at bounding box center [136, 16] width 34 height 14
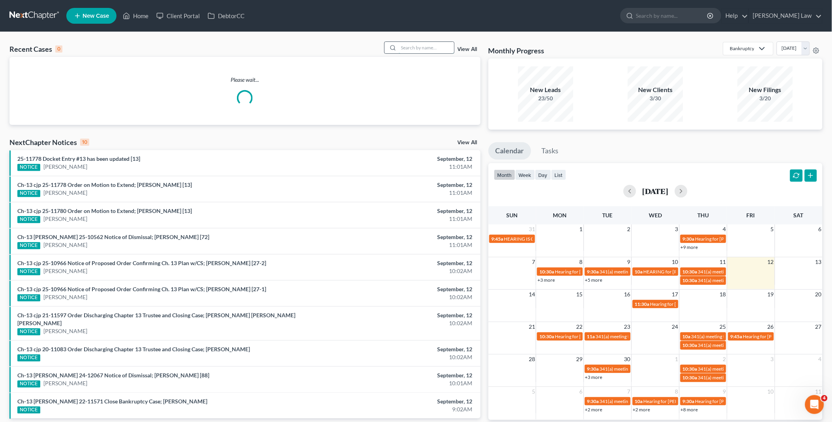
click at [422, 45] on input "search" at bounding box center [426, 47] width 55 height 11
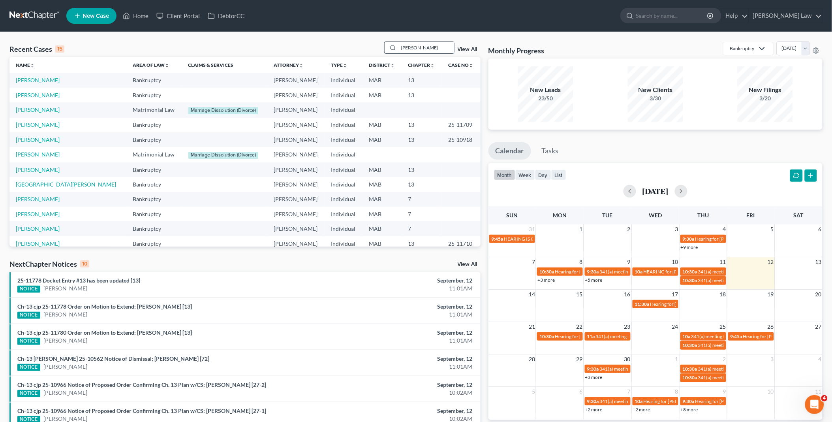
type input "[PERSON_NAME]"
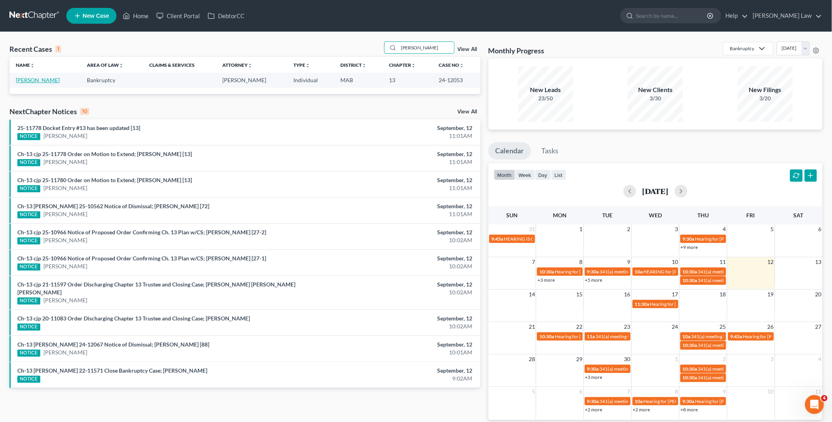
click at [19, 78] on link "[PERSON_NAME]" at bounding box center [38, 80] width 44 height 7
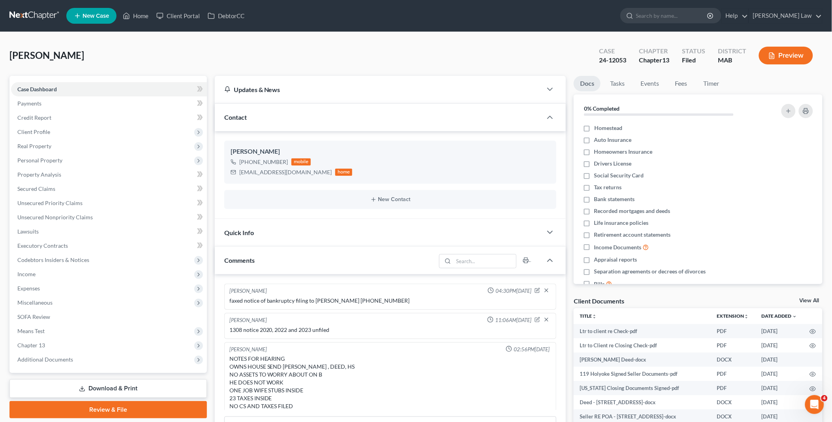
scroll to position [860, 0]
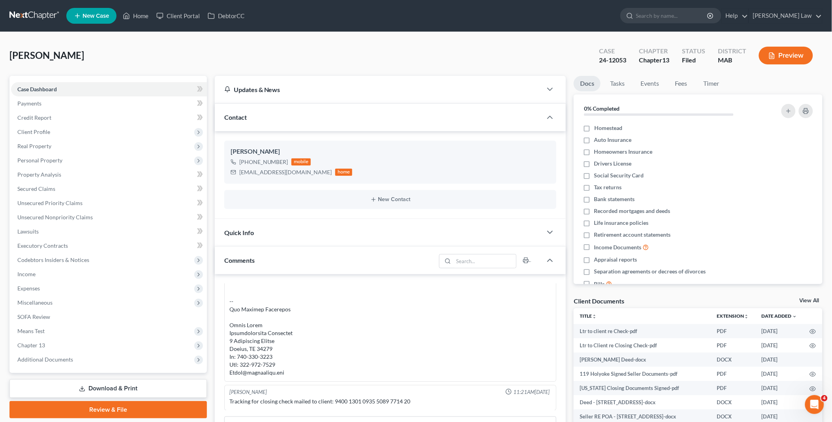
click at [810, 299] on link "View All" at bounding box center [810, 301] width 20 height 6
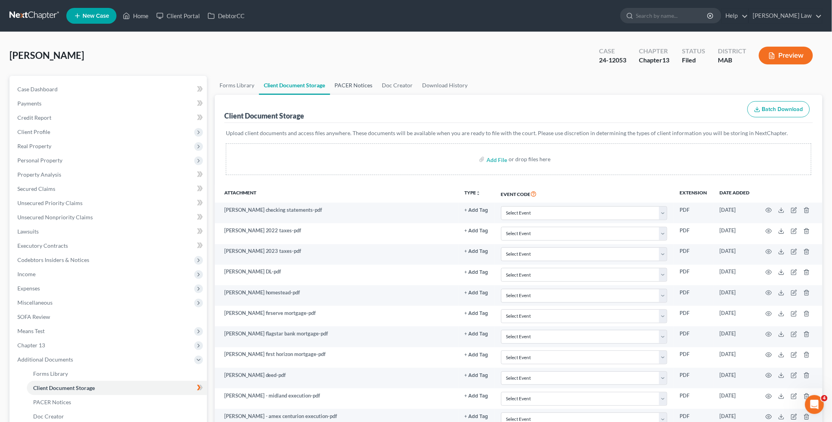
click at [353, 86] on link "PACER Notices" at bounding box center [353, 85] width 47 height 19
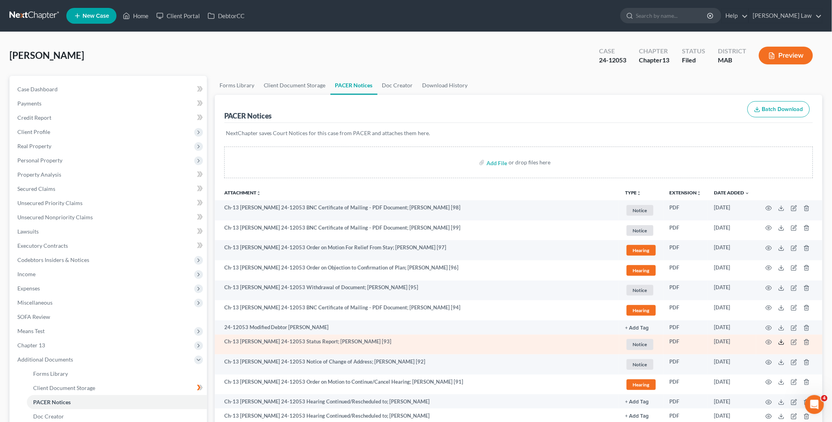
click at [782, 342] on polyline at bounding box center [782, 342] width 3 height 1
